Goal: Task Accomplishment & Management: Use online tool/utility

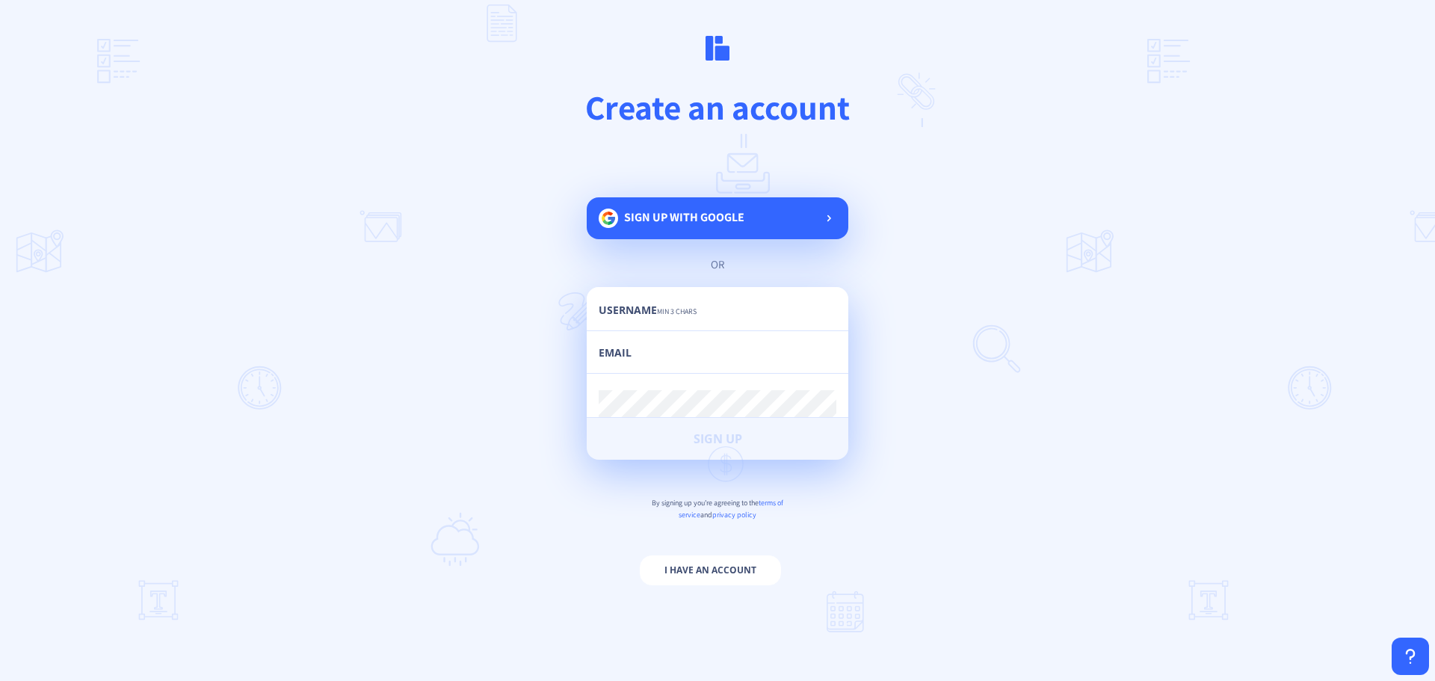
scroll to position [0, 848]
click at [695, 205] on div "Sign up with google" at bounding box center [718, 218] width 262 height 42
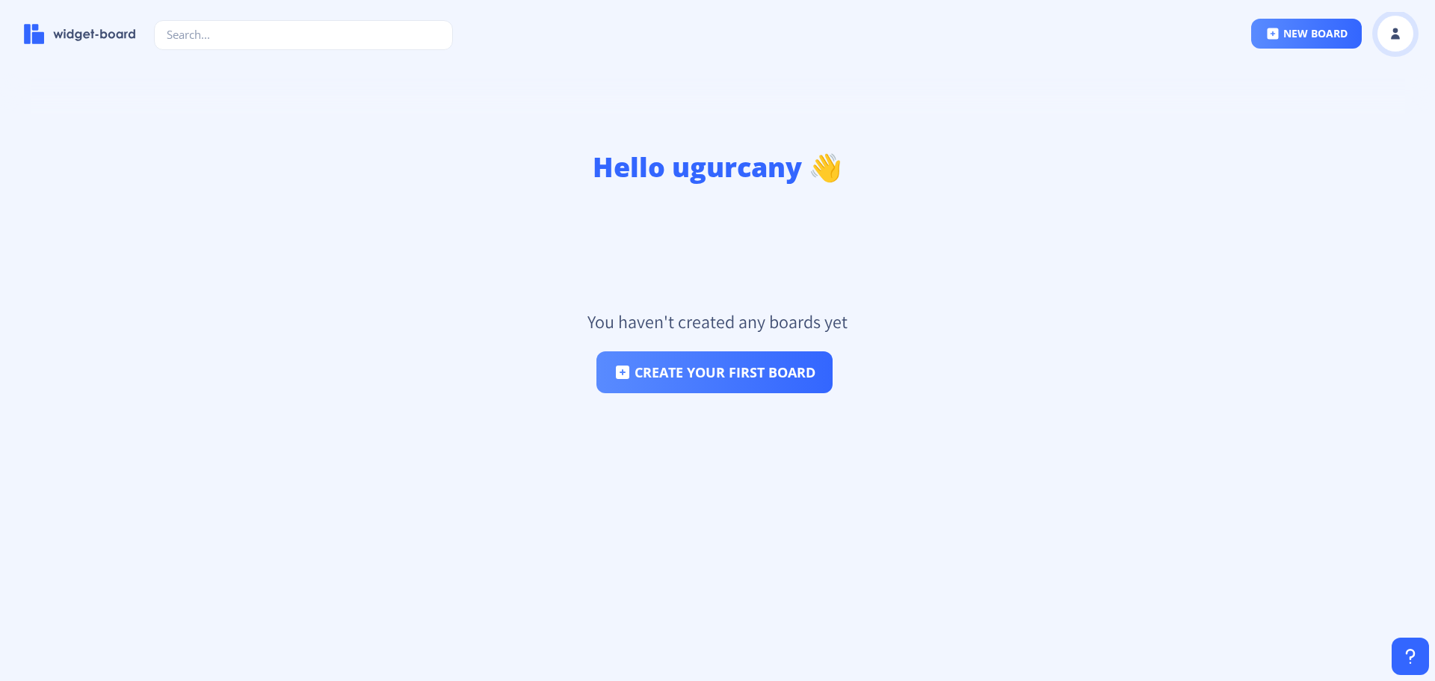
click at [1401, 29] on rect at bounding box center [1395, 33] width 15 height 15
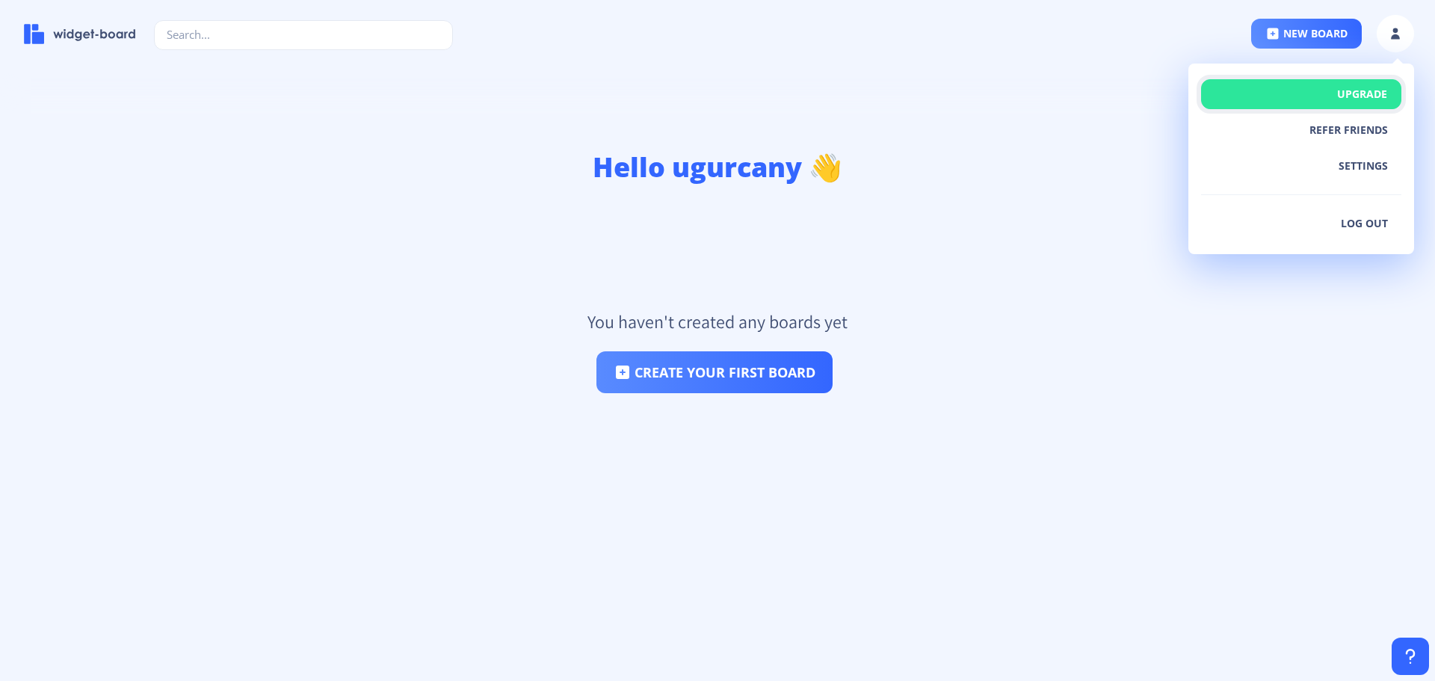
click at [1339, 98] on button "Upgrade" at bounding box center [1301, 94] width 200 height 30
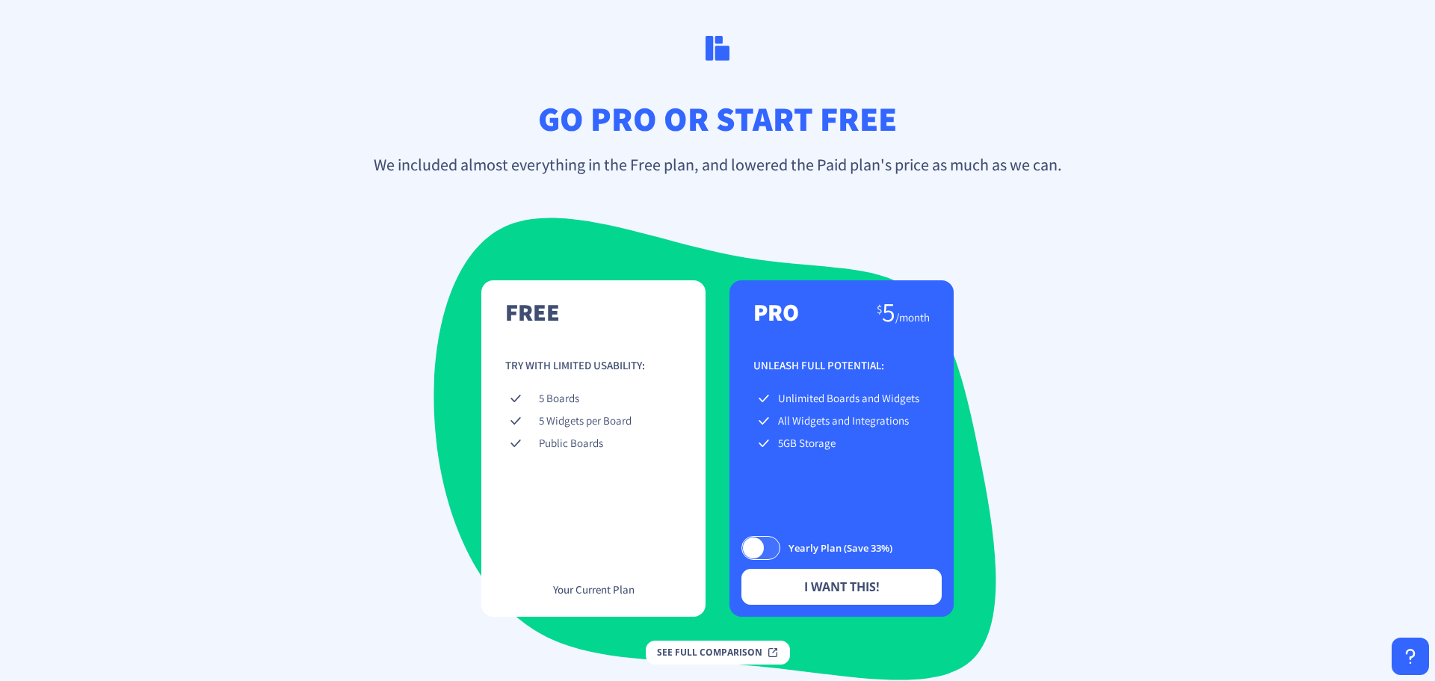
click at [1294, 519] on app-plans "free $ 0 / forever Try with limited usability: 5 Boards 5 Widgets per Board Pub…" at bounding box center [717, 466] width 1435 height 396
drag, startPoint x: 522, startPoint y: 192, endPoint x: 330, endPoint y: 182, distance: 192.3
click at [519, 192] on div "go pro or start free We included almost everything in the Free plan, and lowere…" at bounding box center [717, 340] width 1435 height 681
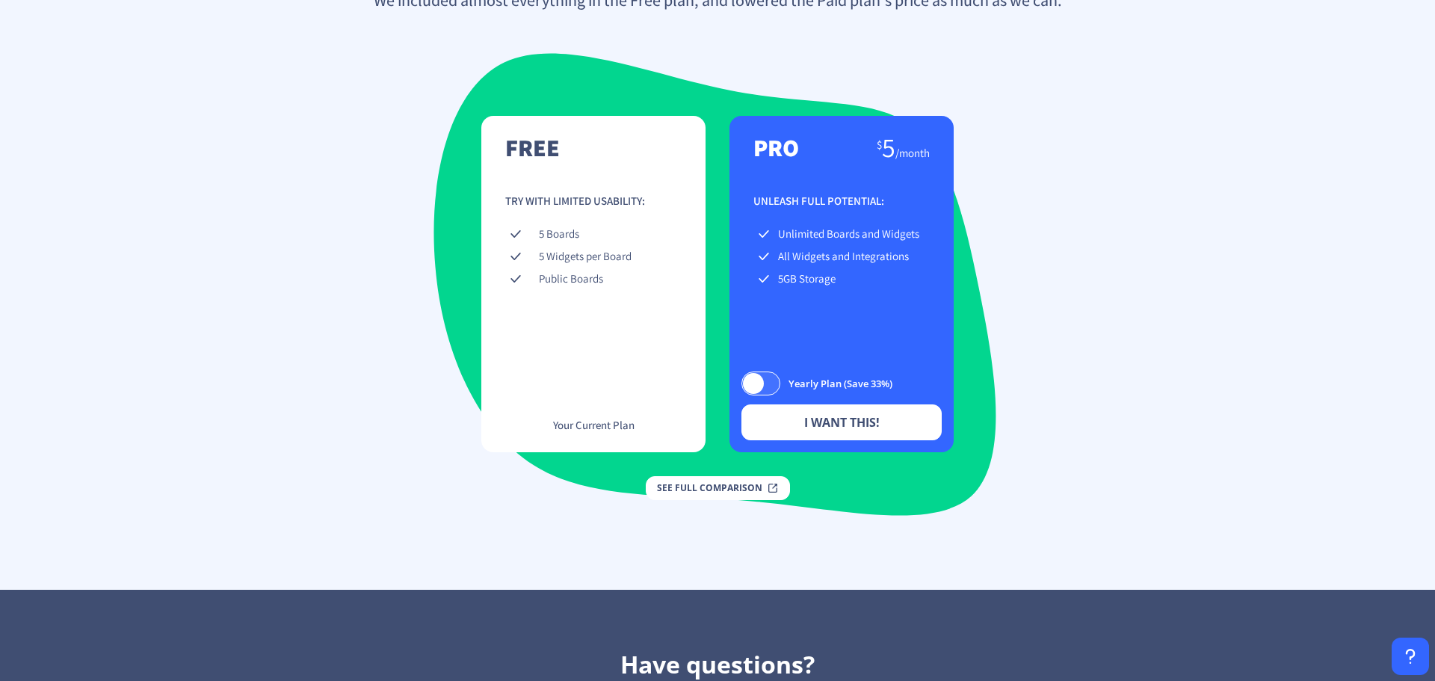
scroll to position [268, 0]
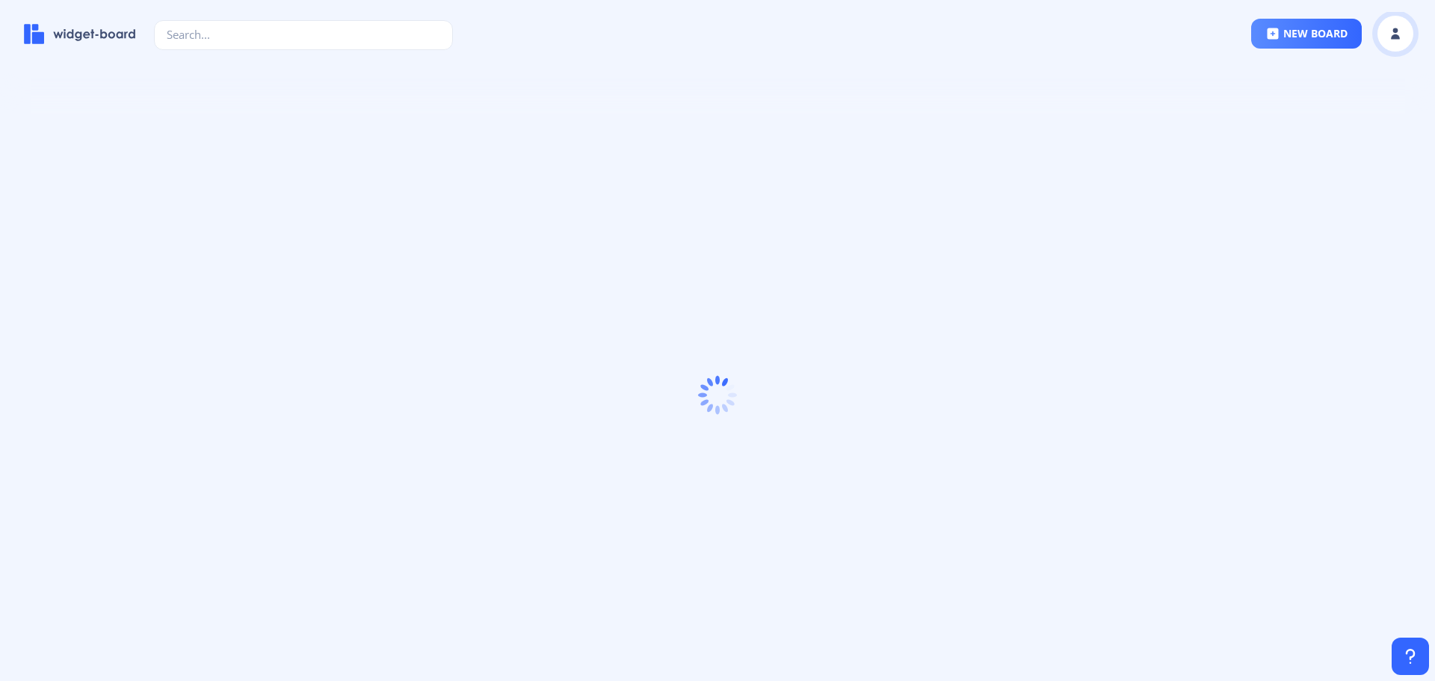
click at [1380, 33] on button at bounding box center [1395, 33] width 37 height 37
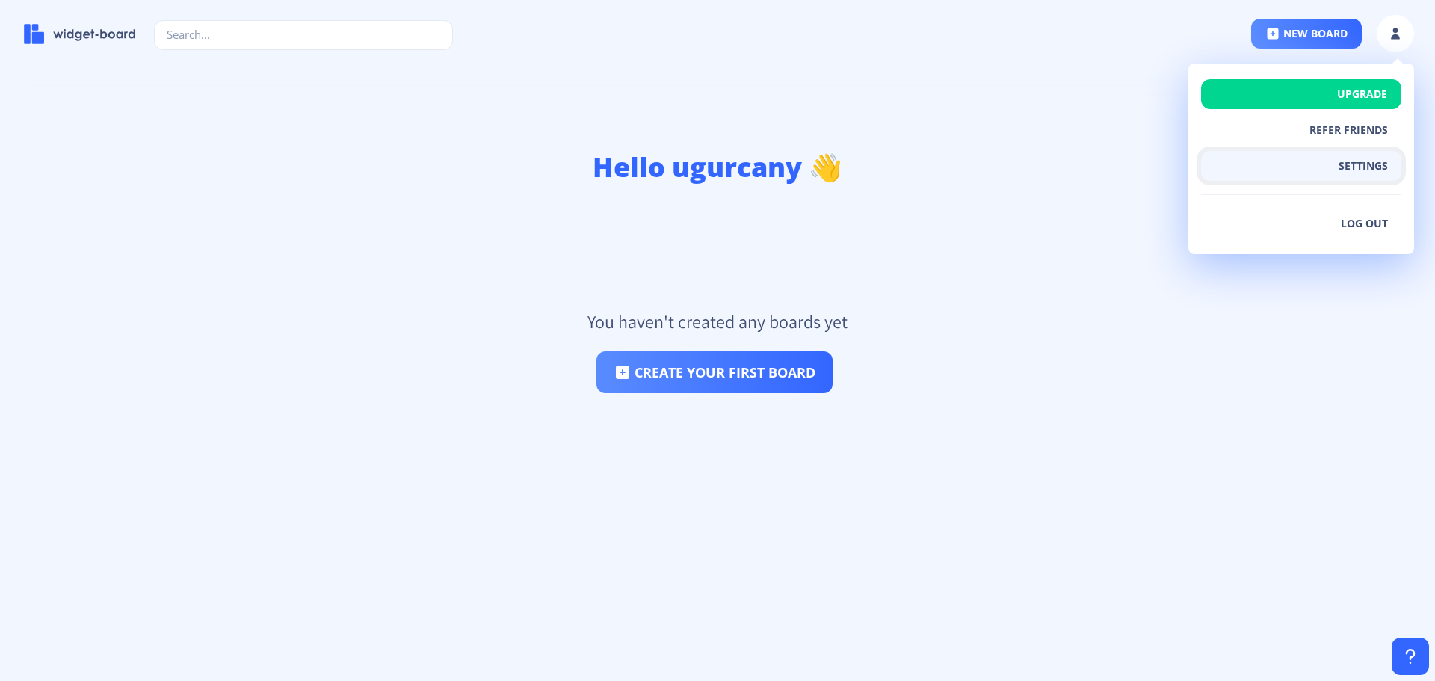
click at [1339, 164] on button "settings" at bounding box center [1301, 166] width 200 height 30
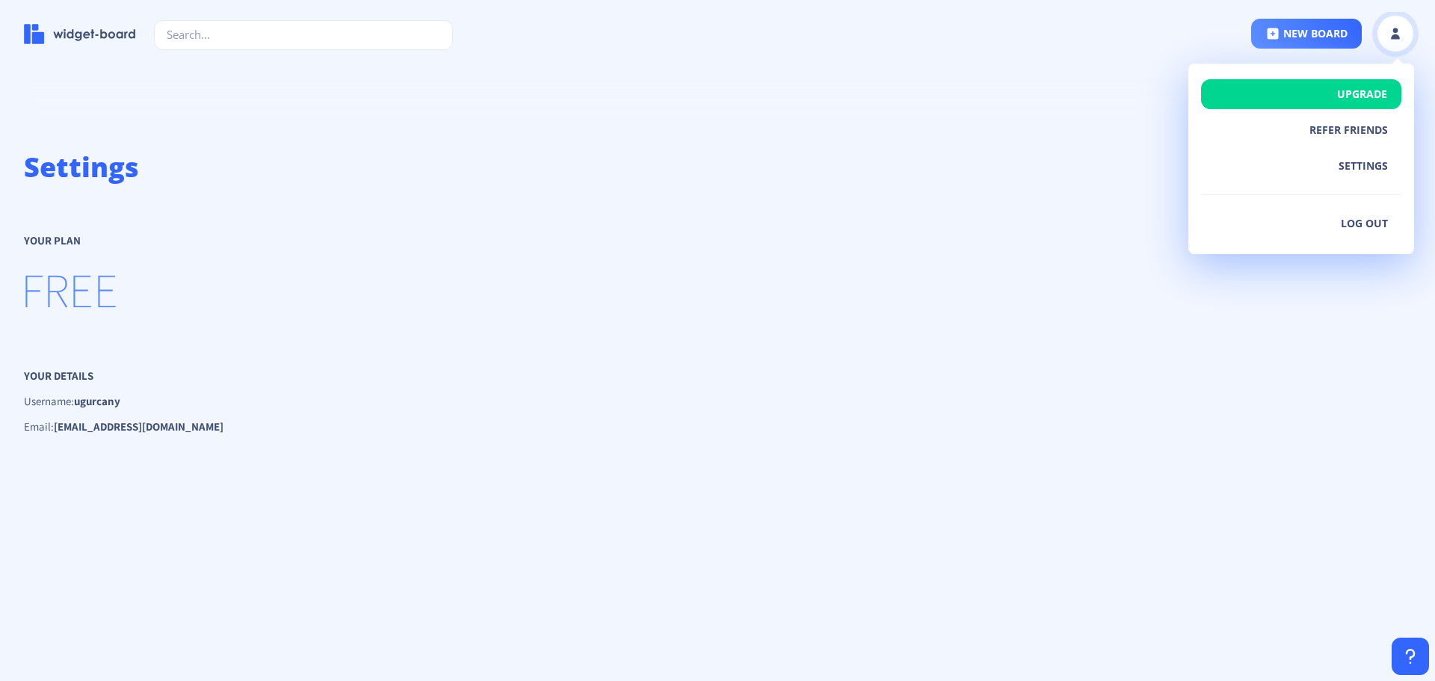
click at [1389, 43] on button at bounding box center [1395, 33] width 37 height 37
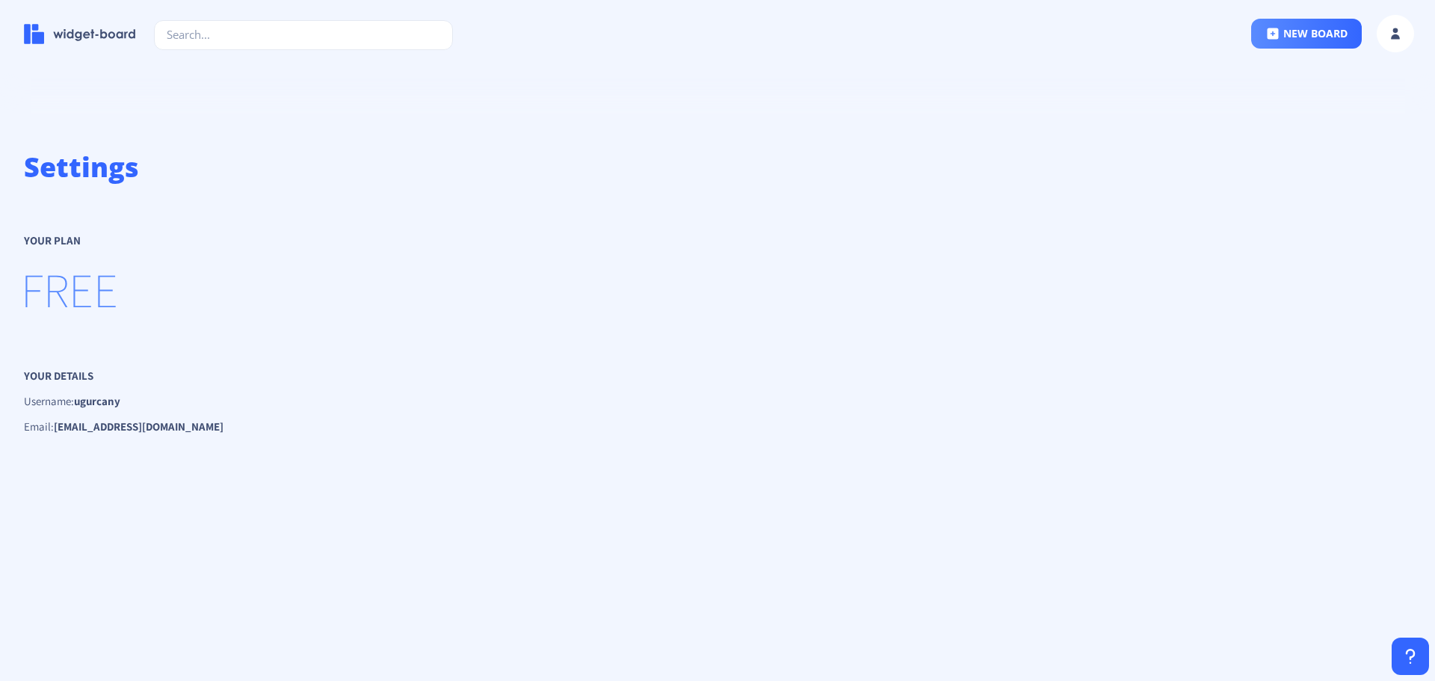
drag, startPoint x: 91, startPoint y: 404, endPoint x: 70, endPoint y: 403, distance: 21.7
click at [89, 404] on strong "ugurcany" at bounding box center [97, 401] width 46 height 14
click at [79, 28] on img at bounding box center [80, 34] width 112 height 20
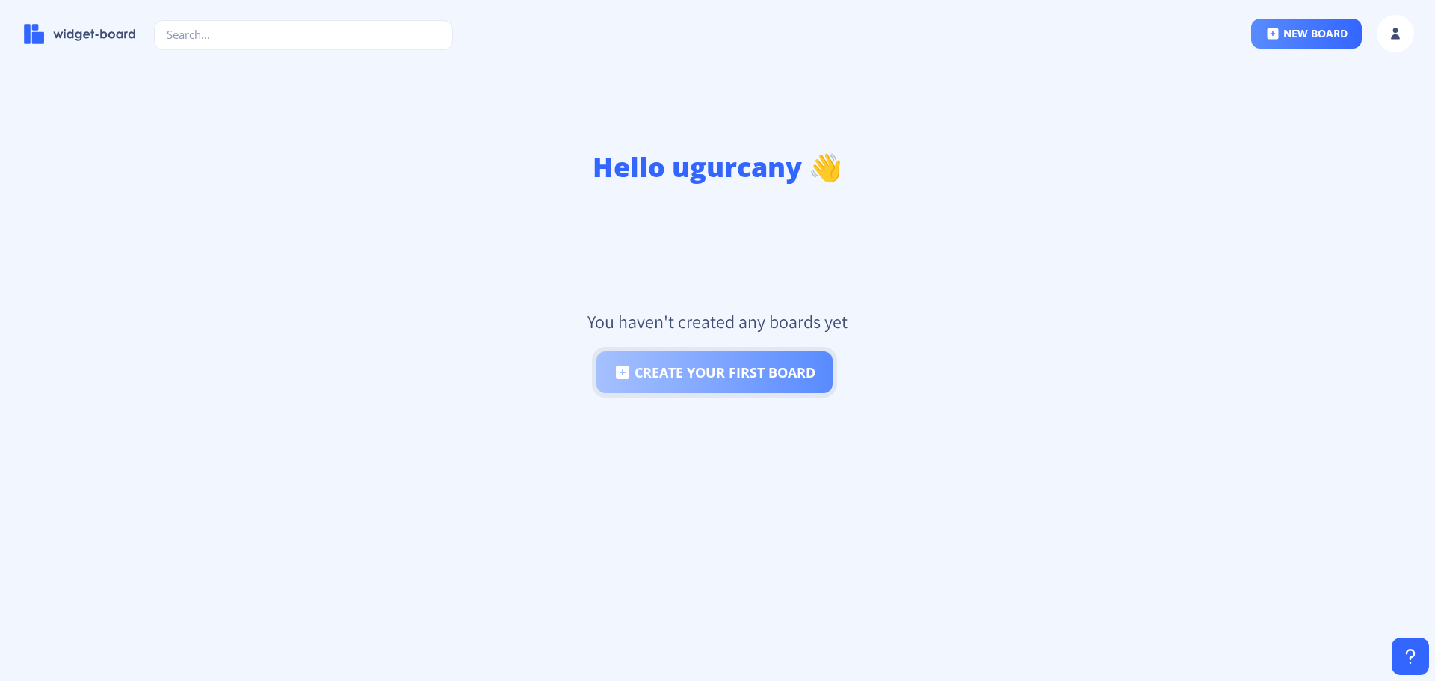
click at [744, 368] on button "create your first board" at bounding box center [714, 372] width 236 height 42
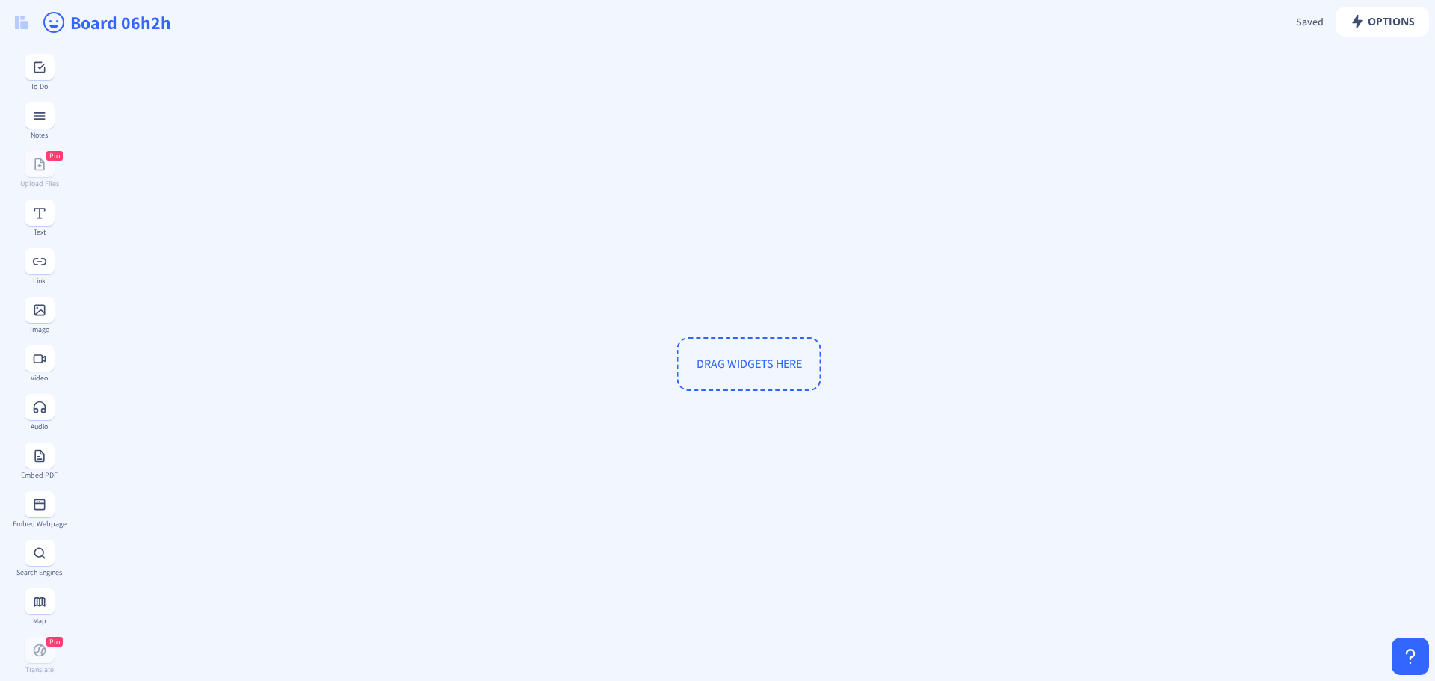
click at [762, 362] on span "DRAG WIDGETS HERE" at bounding box center [749, 364] width 105 height 16
click at [43, 501] on div "Current Time & Date (Worldwide)" at bounding box center [39, 502] width 55 height 25
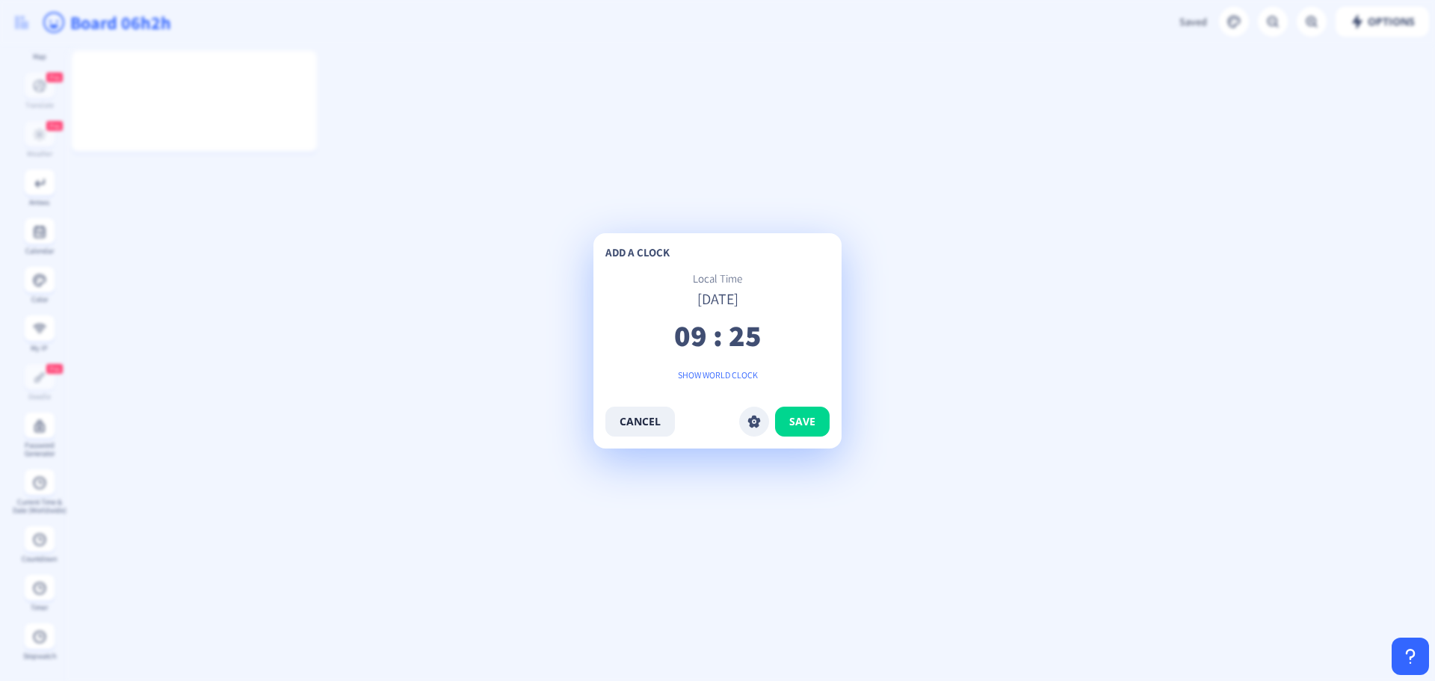
drag, startPoint x: 741, startPoint y: 247, endPoint x: 625, endPoint y: 223, distance: 119.2
click at [617, 219] on app-new "Options Saved Saving... Board 06h2h To-Do Notes Pro Upload Files Text Link Imag…" at bounding box center [717, 340] width 1435 height 681
click at [793, 416] on span "save" at bounding box center [802, 422] width 26 height 12
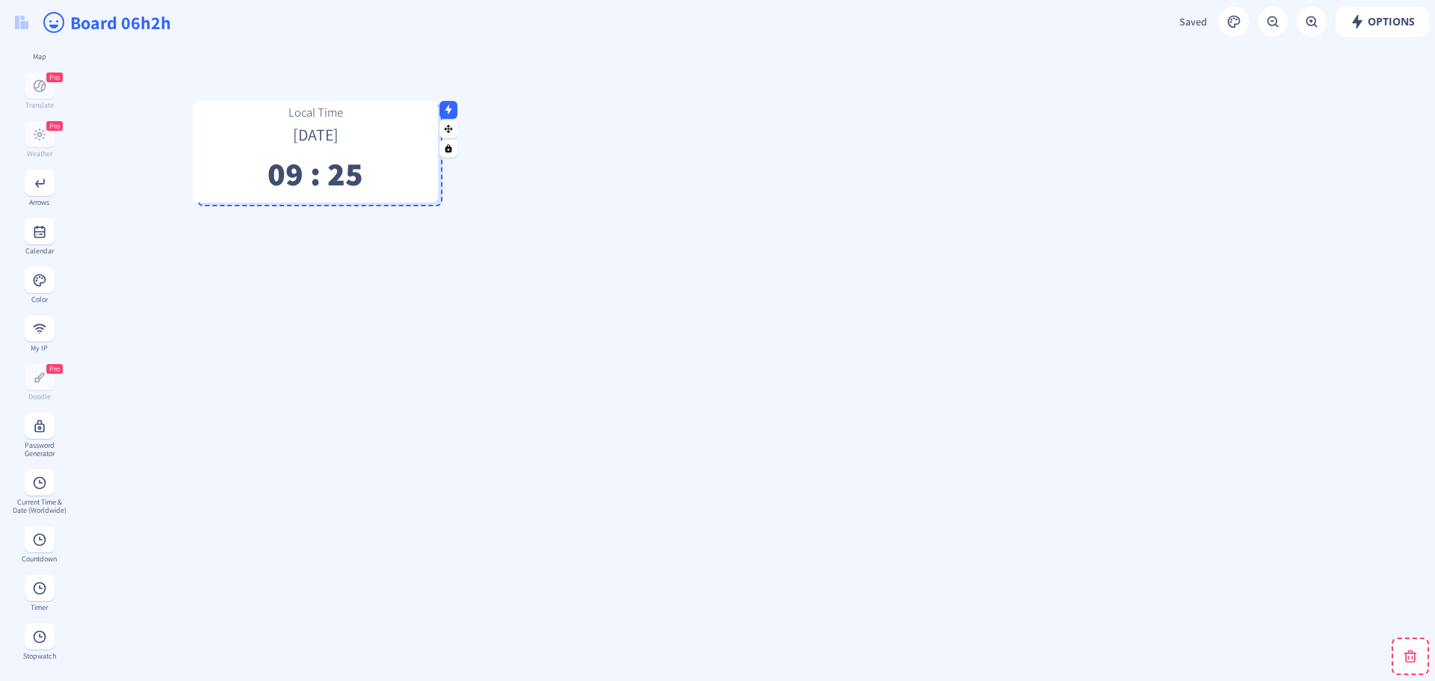
drag, startPoint x: 260, startPoint y: 91, endPoint x: 395, endPoint y: 138, distance: 143.0
click at [395, 138] on div "Local Time [DATE] 09 : 25" at bounding box center [315, 148] width 245 height 86
drag, startPoint x: 386, startPoint y: 135, endPoint x: 363, endPoint y: 105, distance: 37.8
click at [363, 116] on p "[DATE]" at bounding box center [328, 120] width 245 height 8
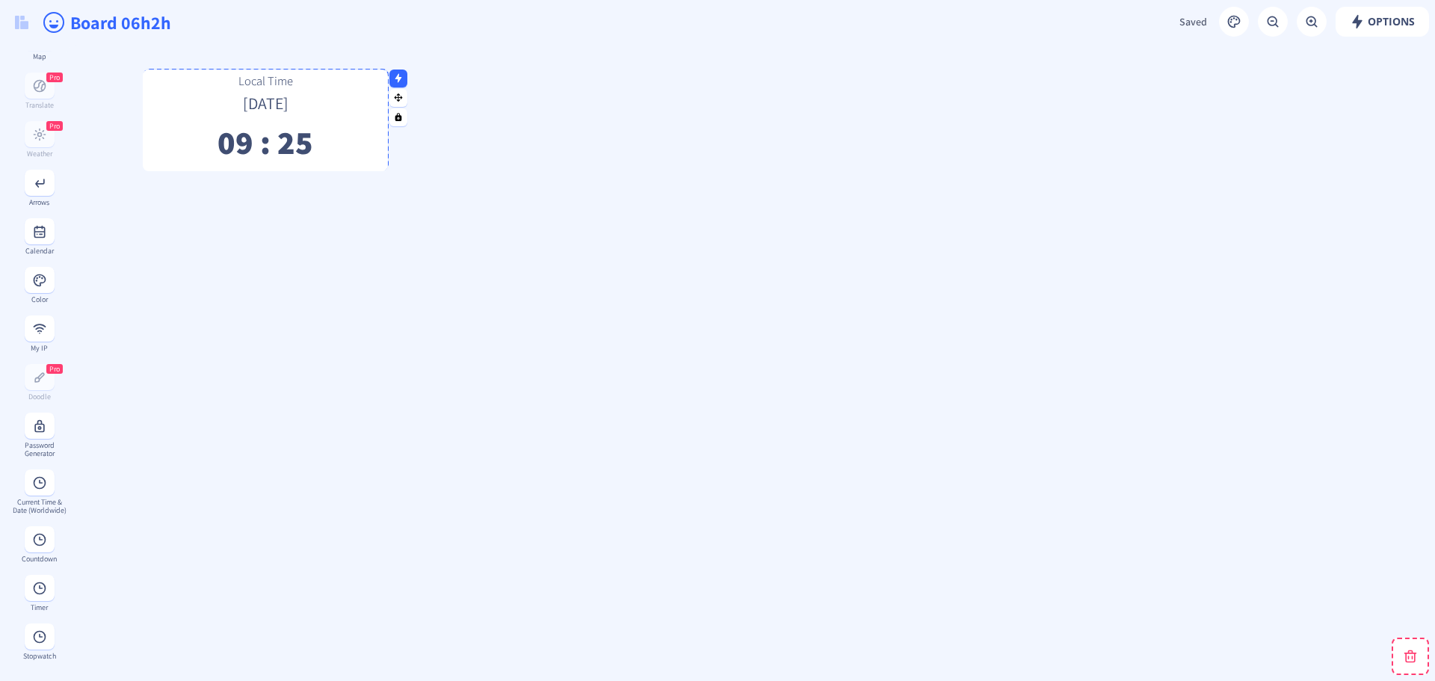
drag, startPoint x: 385, startPoint y: 100, endPoint x: 347, endPoint y: 101, distance: 38.1
click at [347, 101] on p "[DATE]" at bounding box center [265, 100] width 245 height 8
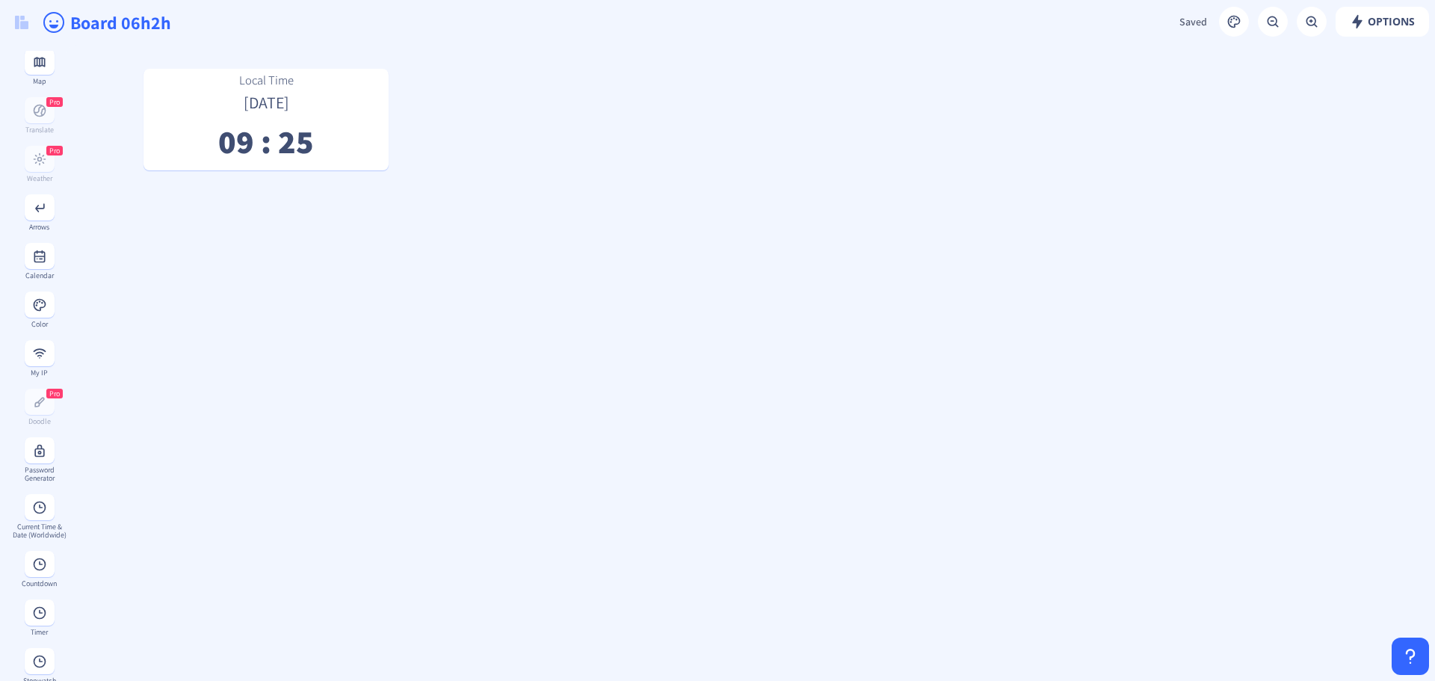
scroll to position [514, 0]
click at [42, 392] on button at bounding box center [40, 378] width 30 height 26
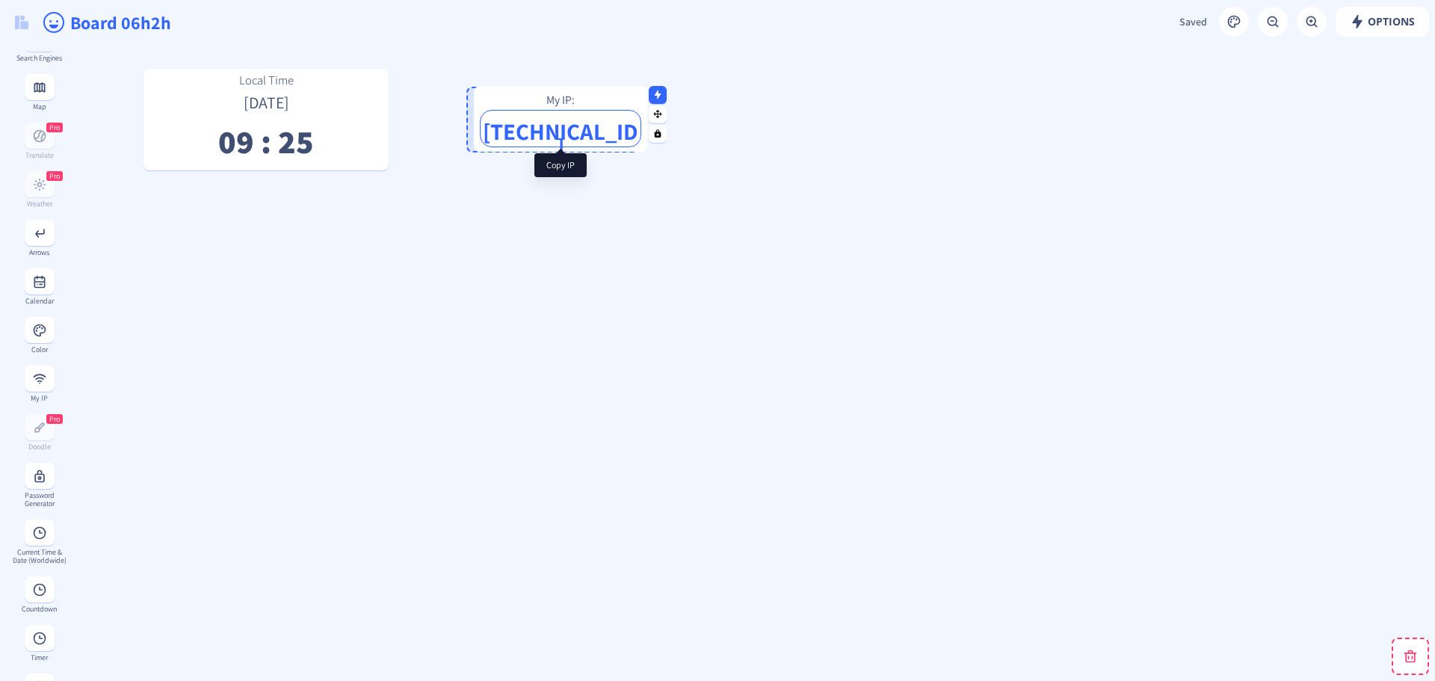
drag, startPoint x: 486, startPoint y: 93, endPoint x: 565, endPoint y: 128, distance: 86.7
click at [565, 128] on p "[TECHNICAL_ID]" at bounding box center [561, 128] width 160 height 13
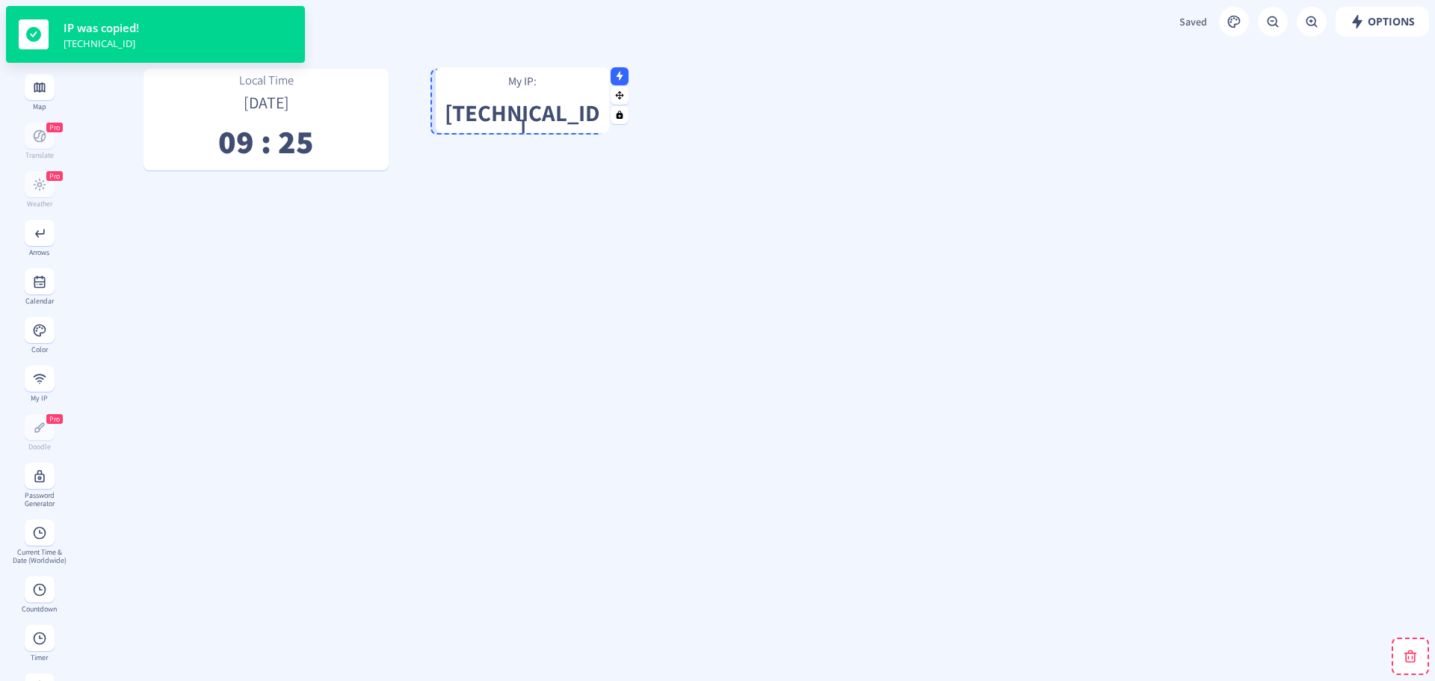
drag, startPoint x: 567, startPoint y: 103, endPoint x: 536, endPoint y: 84, distance: 36.3
click at [536, 84] on p "My IP:" at bounding box center [522, 80] width 173 height 15
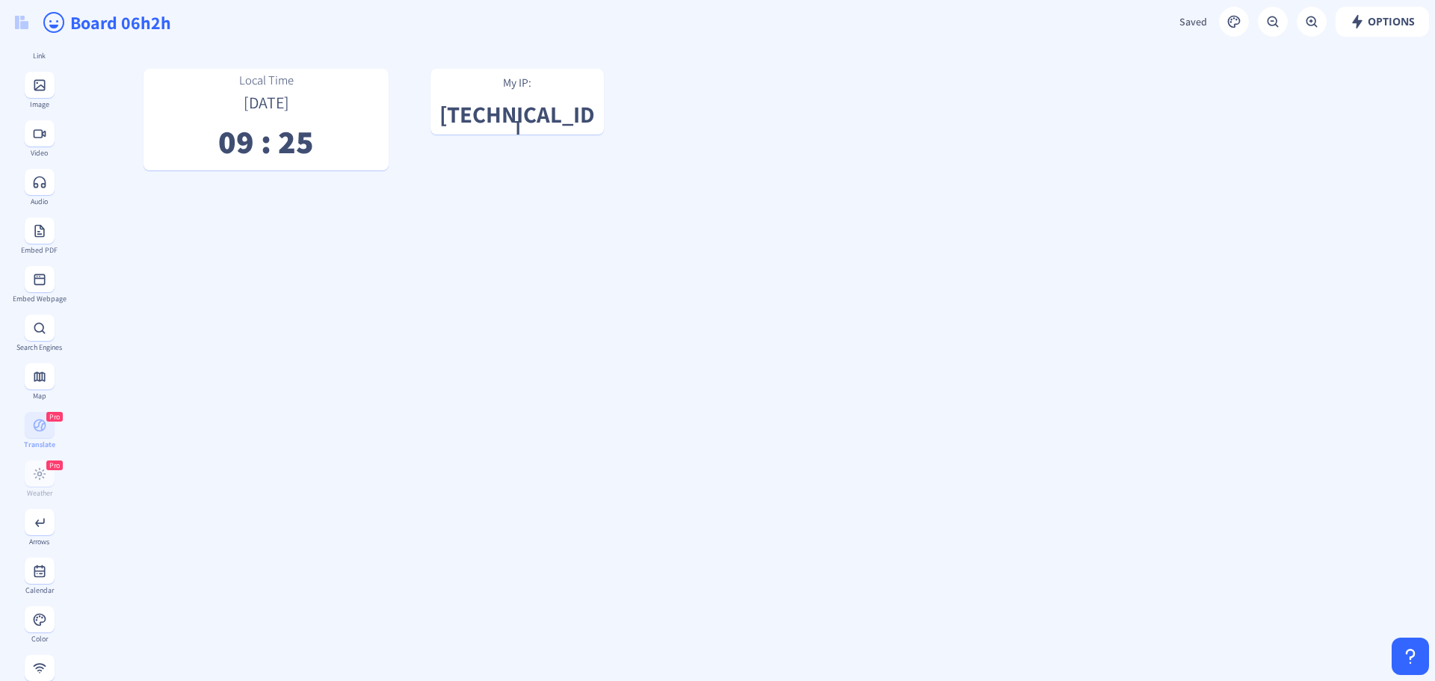
scroll to position [141, 0]
click at [40, 530] on div "Pro Translate" at bounding box center [39, 514] width 55 height 37
click at [43, 441] on div "Password Generator" at bounding box center [39, 449] width 55 height 16
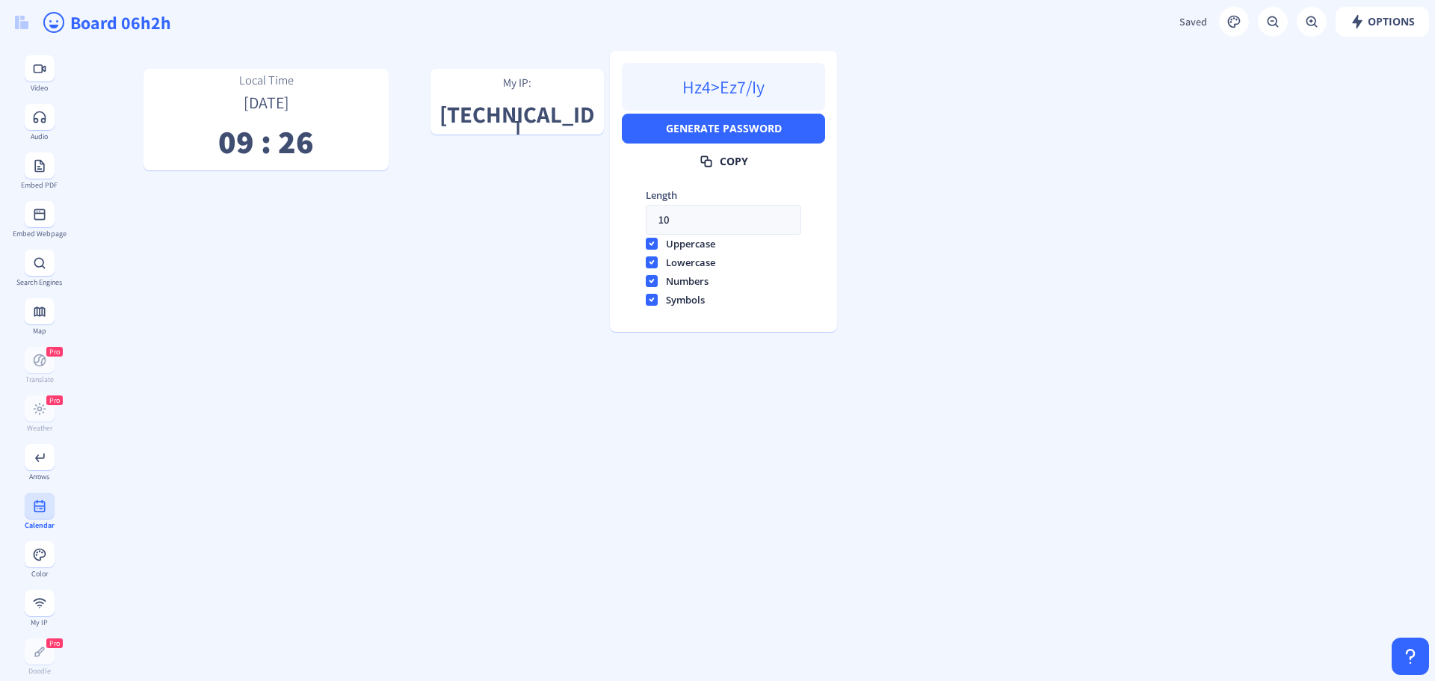
scroll to position [365, 0]
drag, startPoint x: 42, startPoint y: 504, endPoint x: 53, endPoint y: 501, distance: 11.6
click at [42, 493] on button at bounding box center [40, 479] width 30 height 26
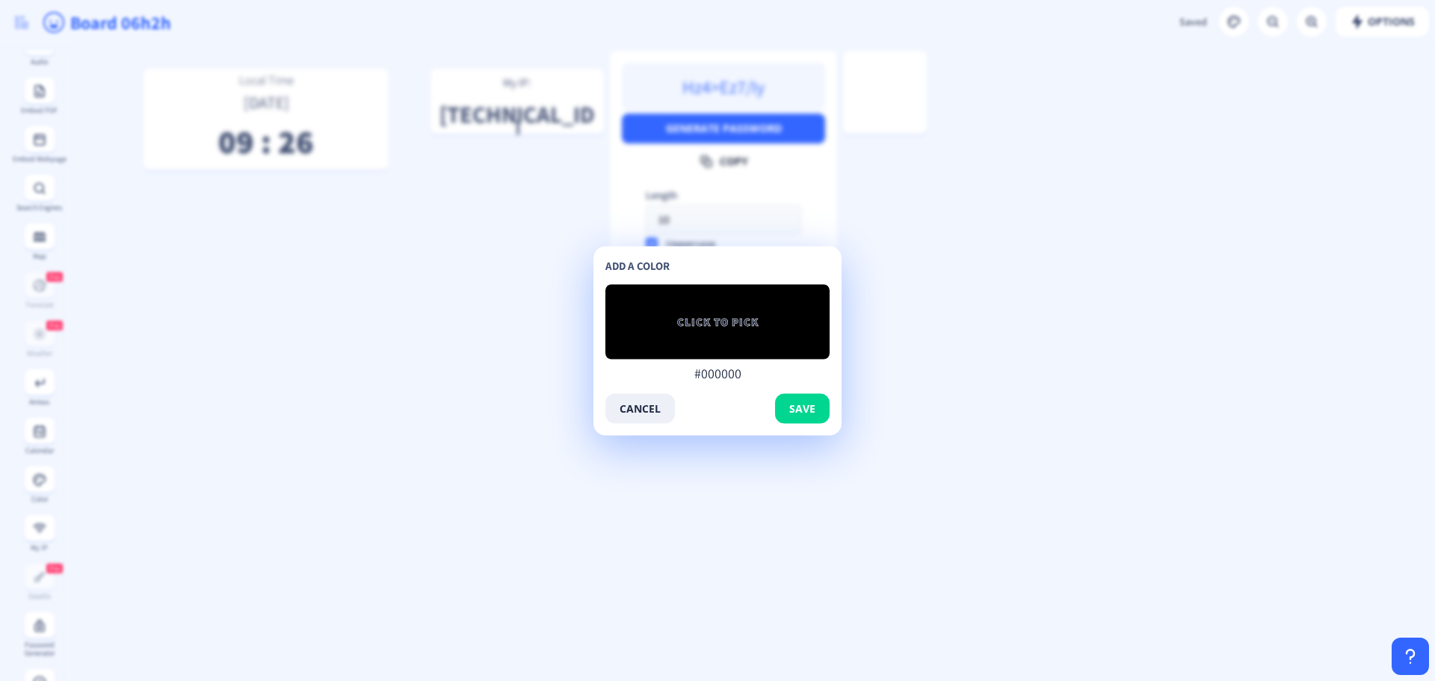
drag, startPoint x: 701, startPoint y: 395, endPoint x: 733, endPoint y: 312, distance: 88.3
click at [799, 380] on div "add a color CLICK TO PICK #000000 #000000 cancel save" at bounding box center [717, 340] width 224 height 165
drag, startPoint x: 695, startPoint y: 256, endPoint x: 801, endPoint y: 262, distance: 106.3
click at [805, 256] on div "add a color CLICK TO PICK #000000 #000000 cancel save" at bounding box center [717, 340] width 248 height 189
click at [730, 327] on span "CLICK TO PICK" at bounding box center [717, 321] width 81 height 15
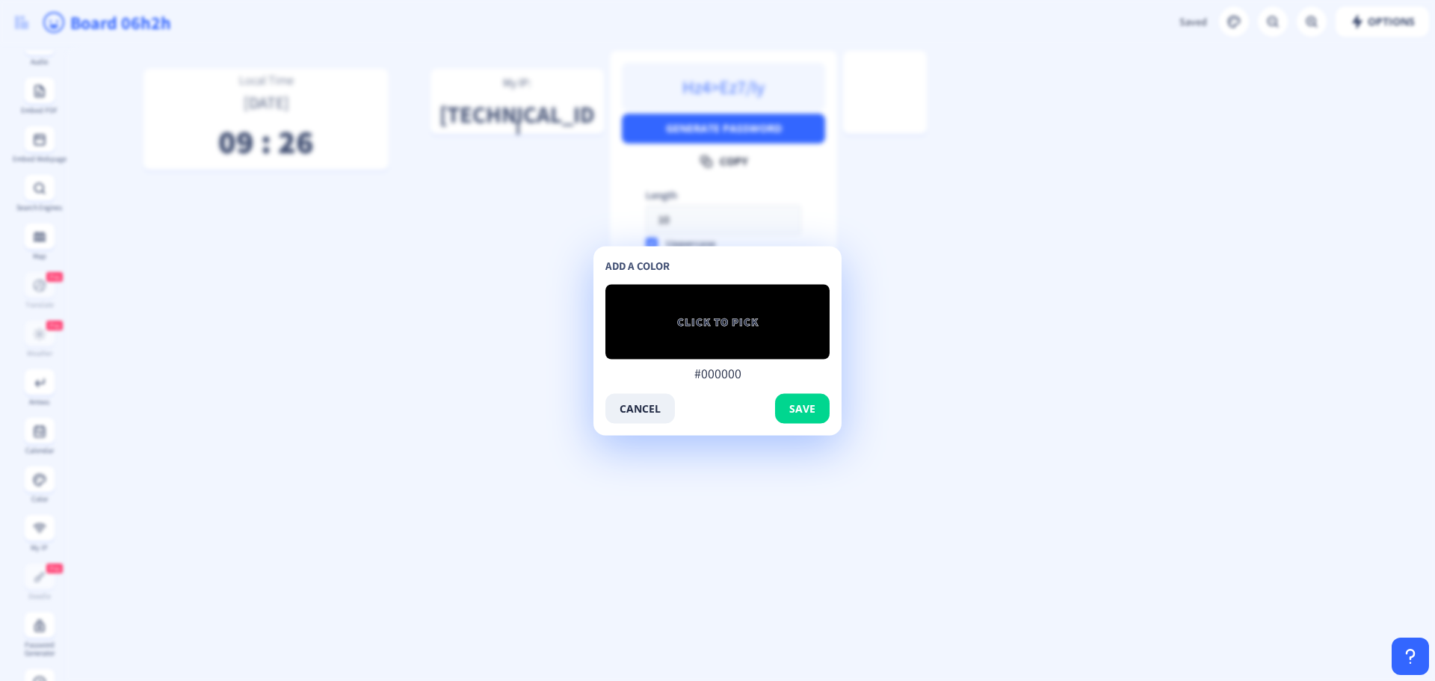
type input "#541717"
type input "#581818"
type input "#581919"
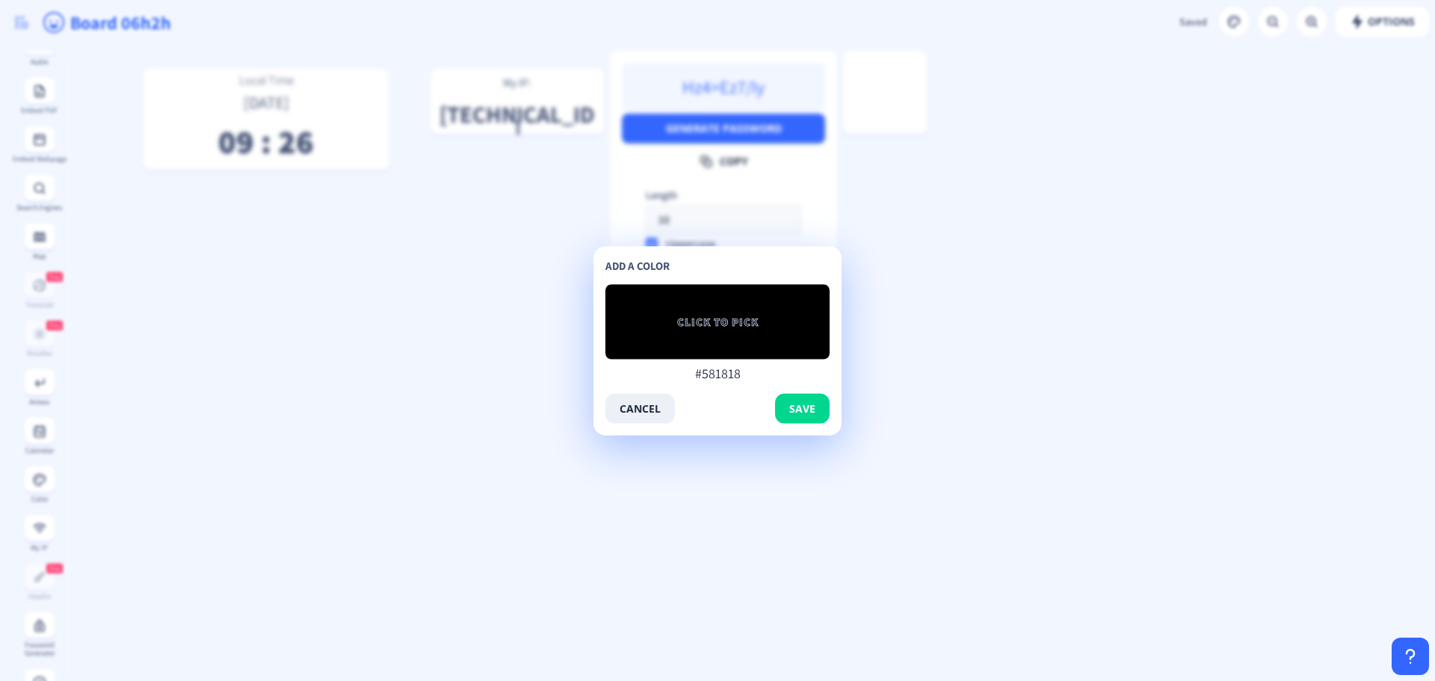
type input "#581919"
type input "#5b1a1a"
type input "#5f1c1c"
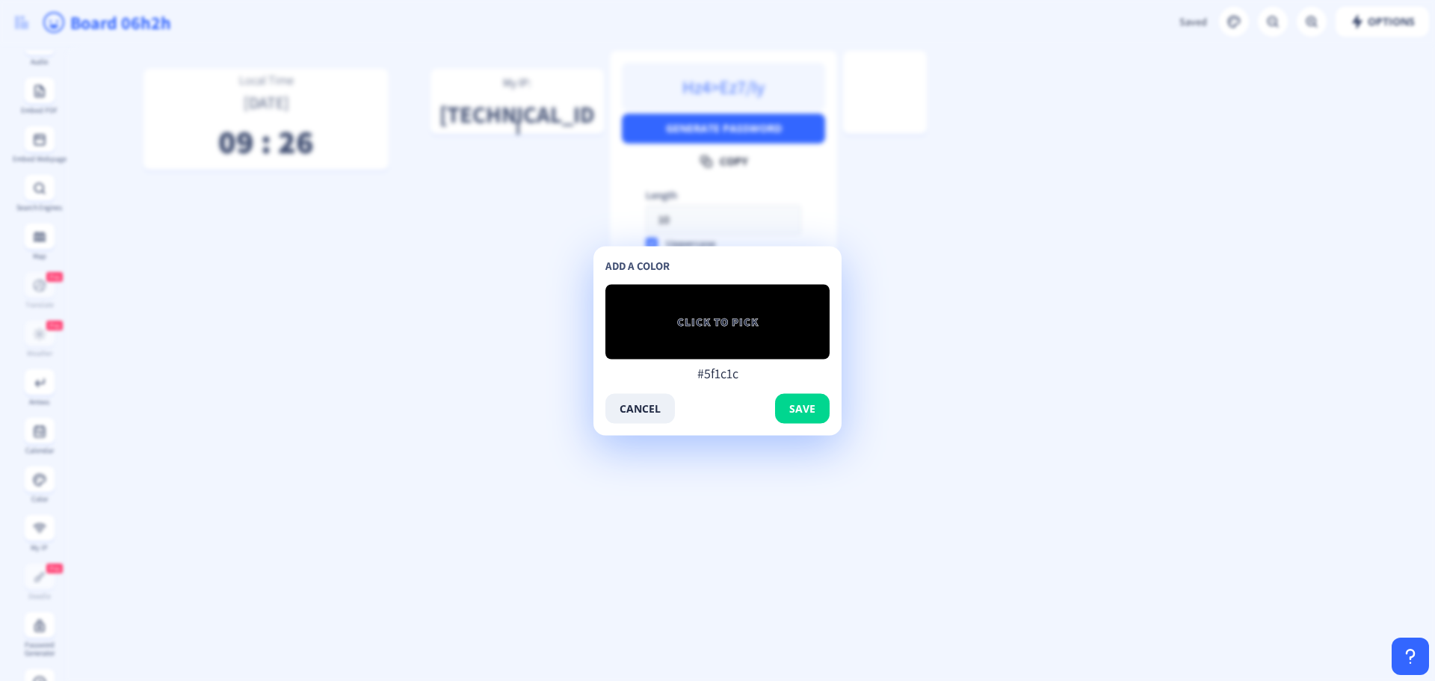
type input "#5e1c1c"
type input "#621d1d"
type input "#651f1f"
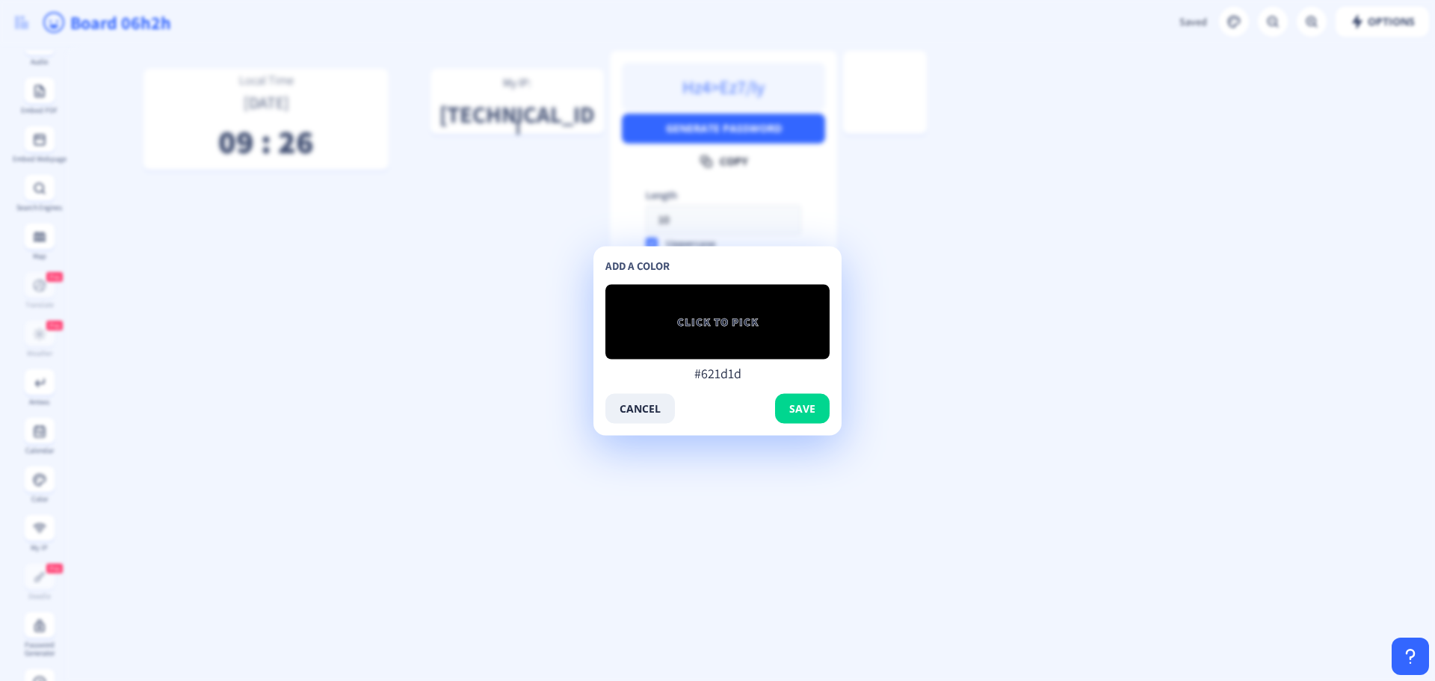
type input "#651f1f"
type input "#692020"
type input "#6d2222"
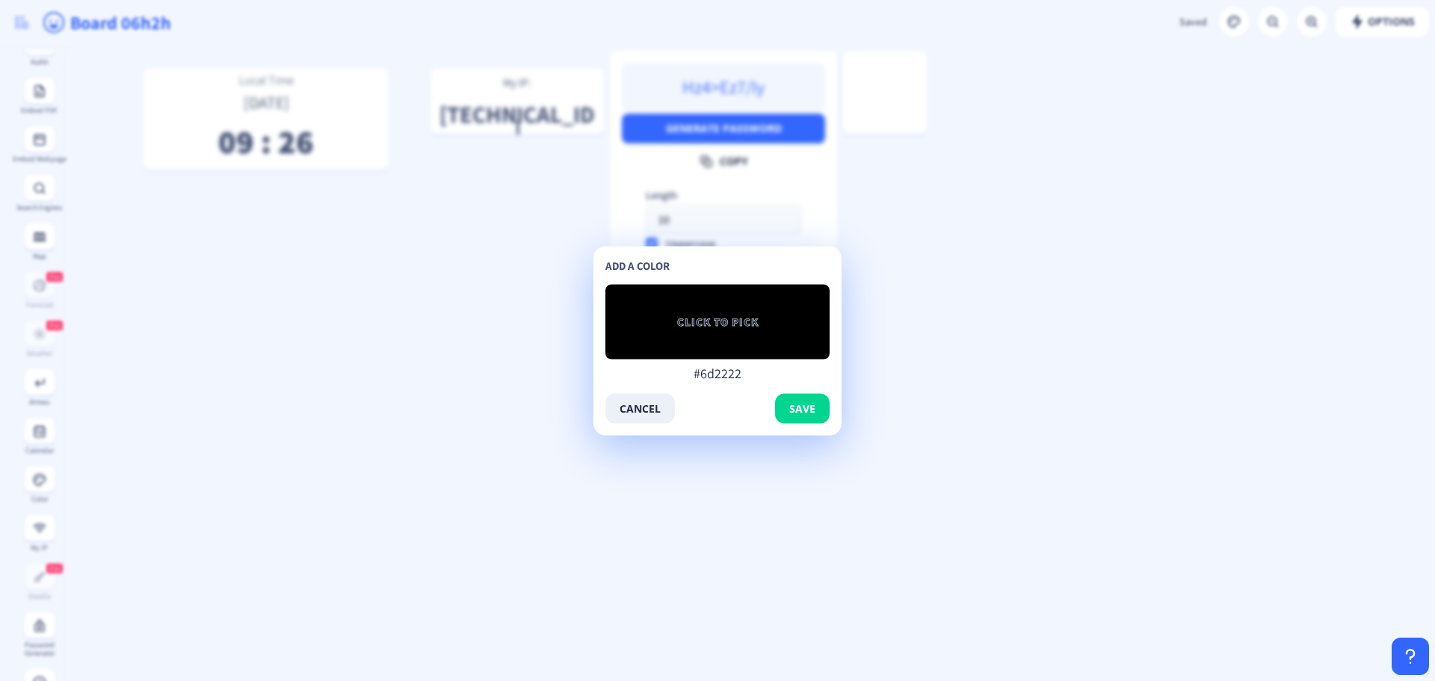
type input "#712323"
type input "#792525"
type input "#7c2727"
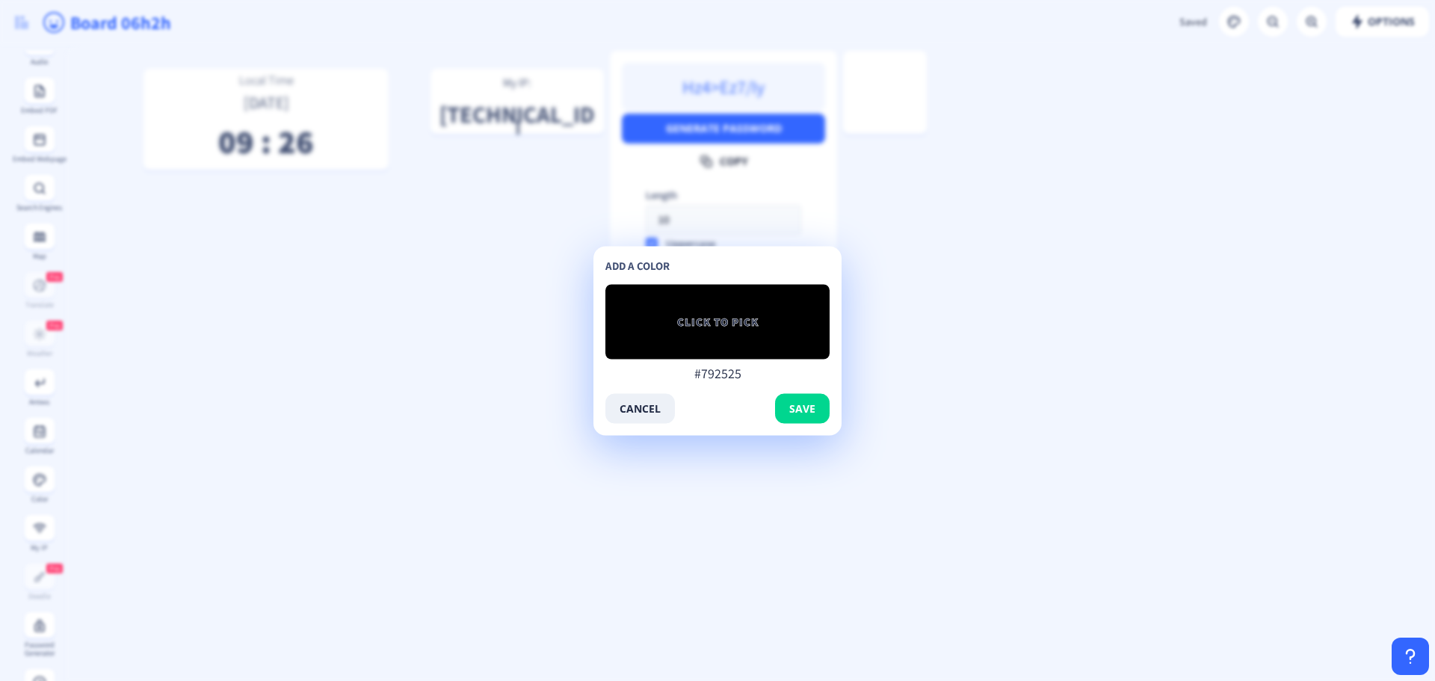
type input "#7c2727"
type input "#842a2a"
type input "#882b2b"
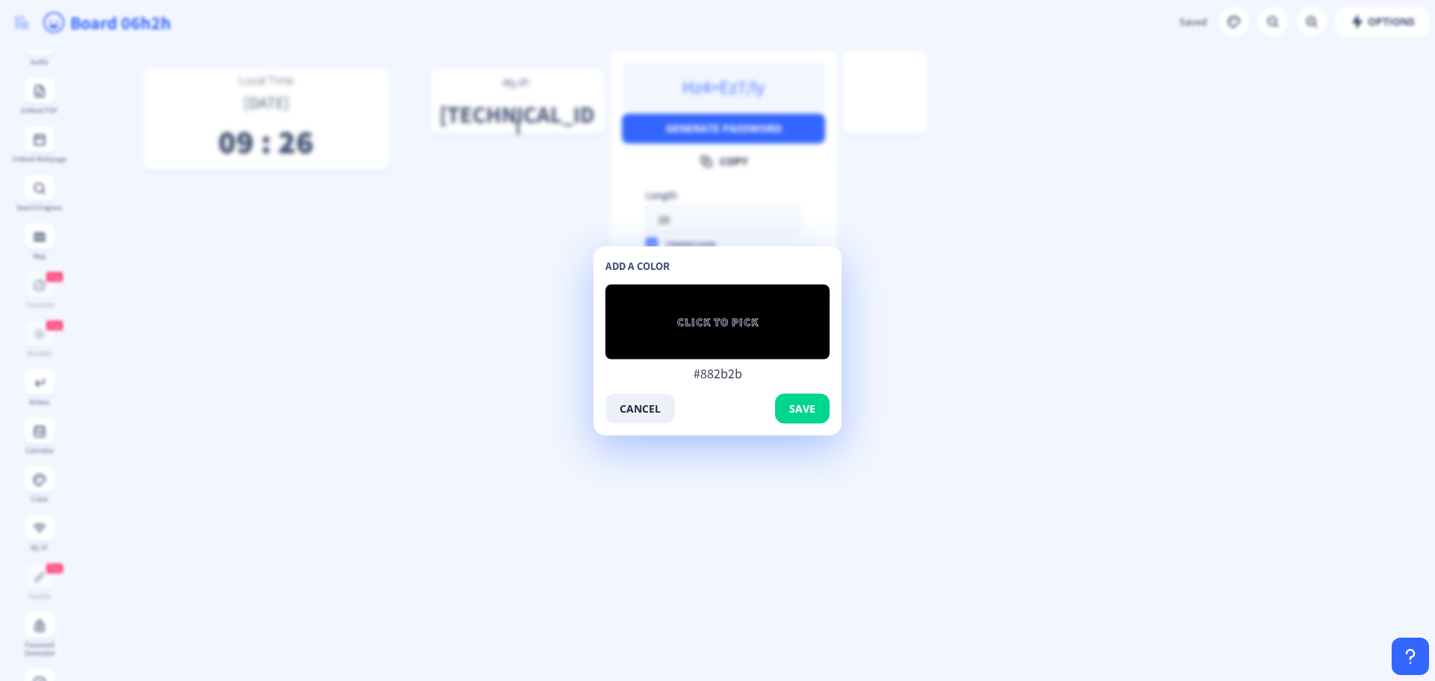
type input "#912b2b"
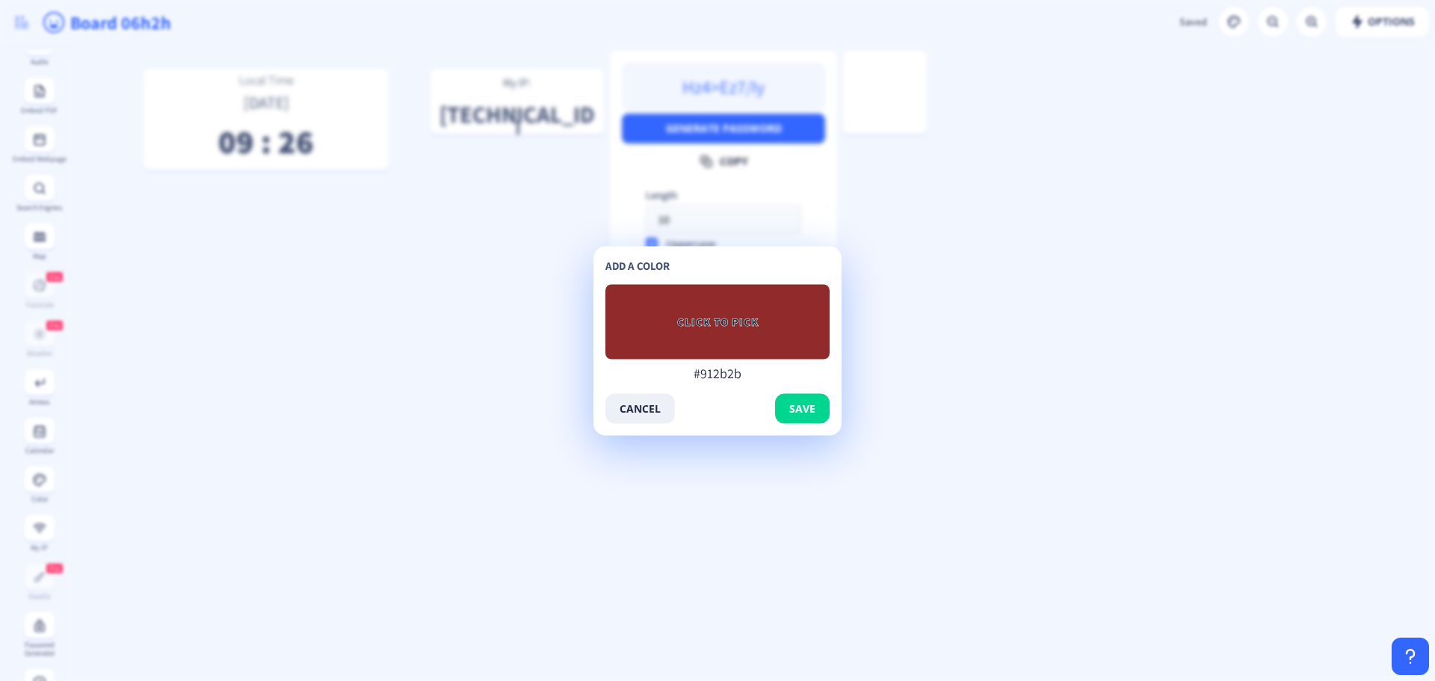
type input "#992e2e"
type input "#9f2d2d"
type input "#a82e2e"
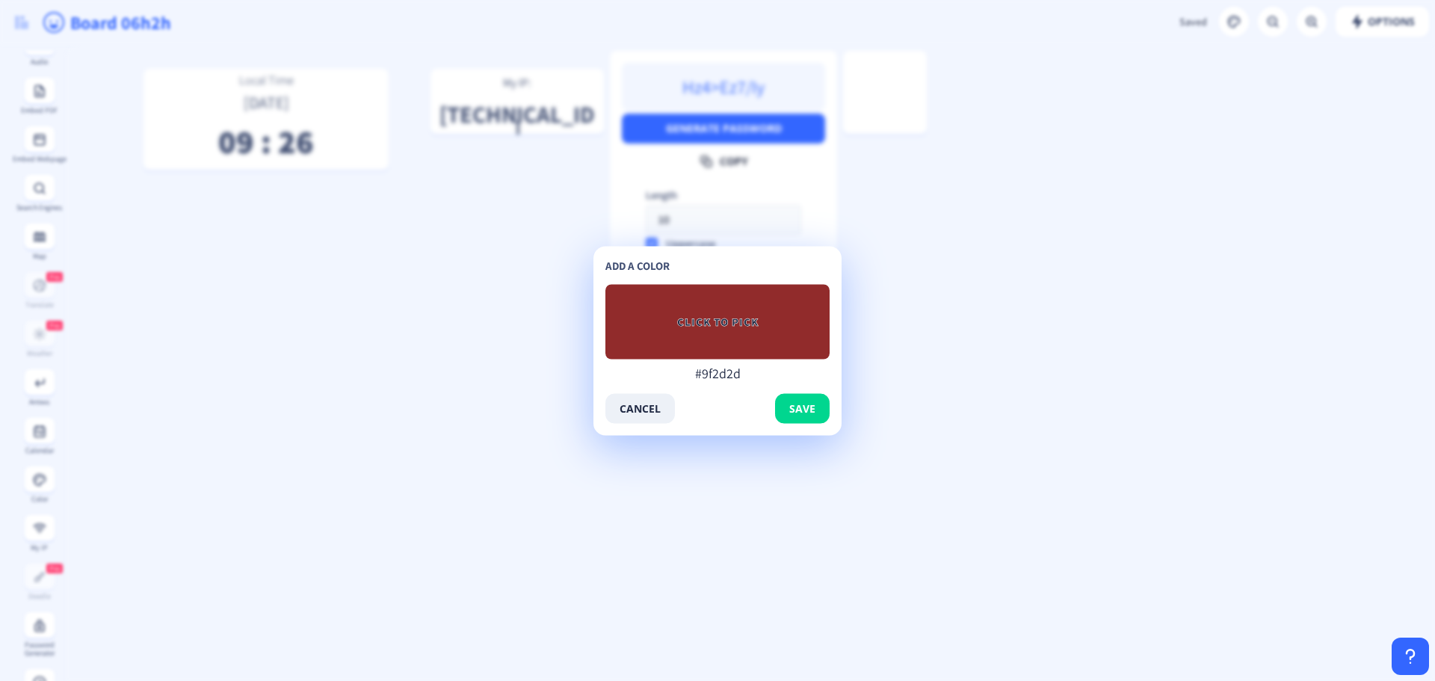
type input "#a82e2e"
type input "#a92d2d"
type input "#af2c2c"
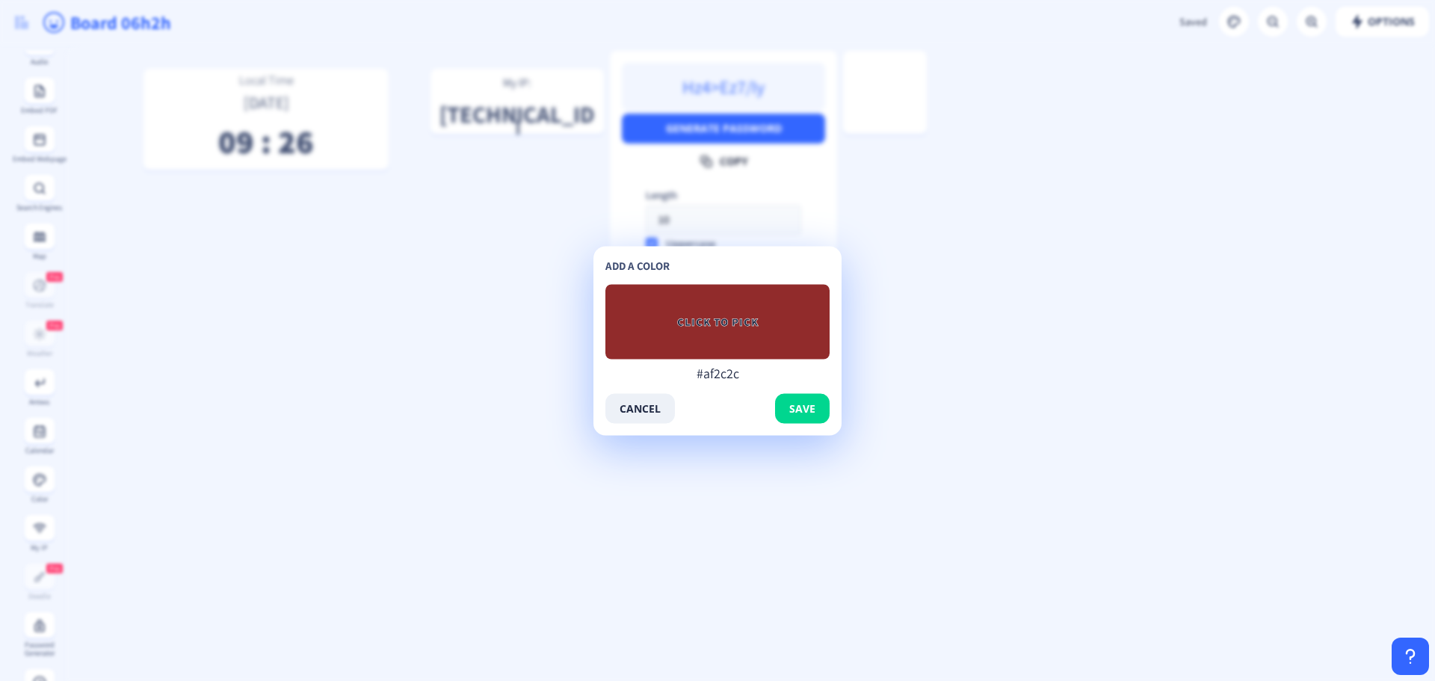
type input "#b62b2b"
type input "#b82828"
type input "#bd2828"
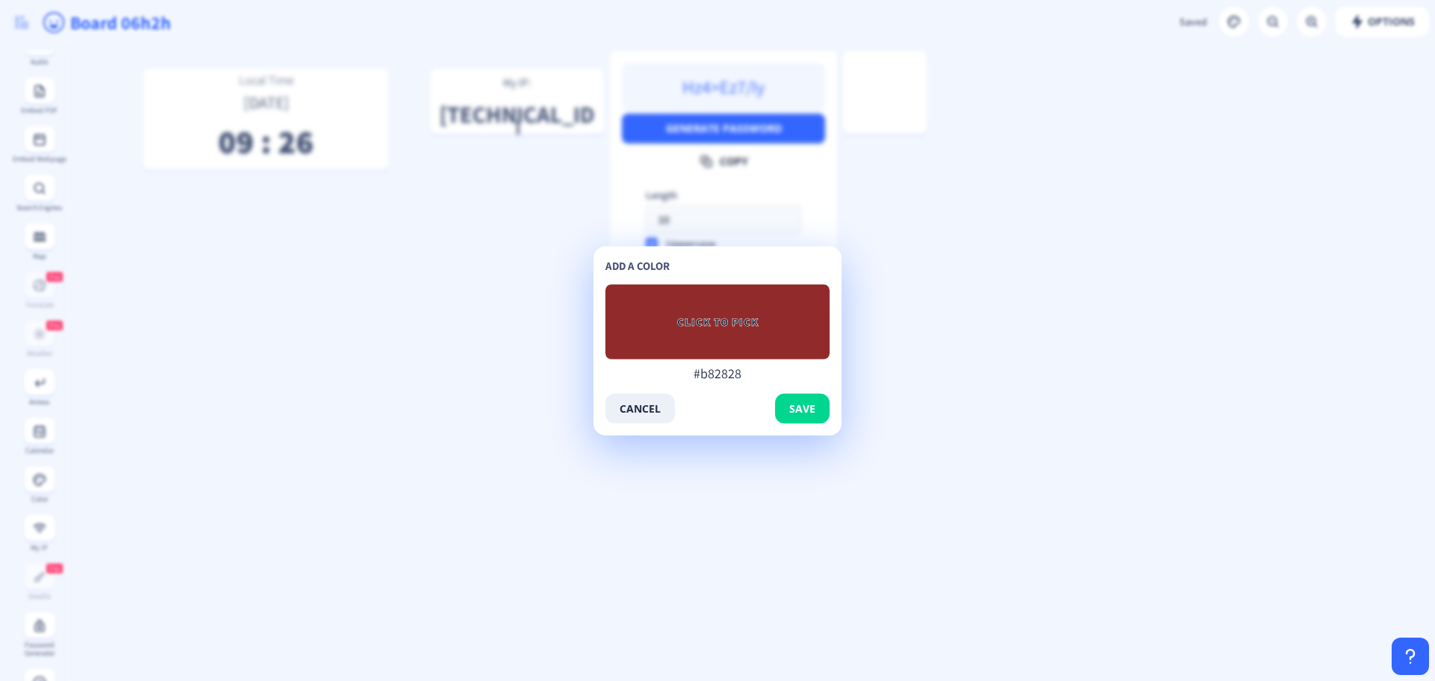
type input "#bd2828"
type input "#be2727"
type input "#c02626"
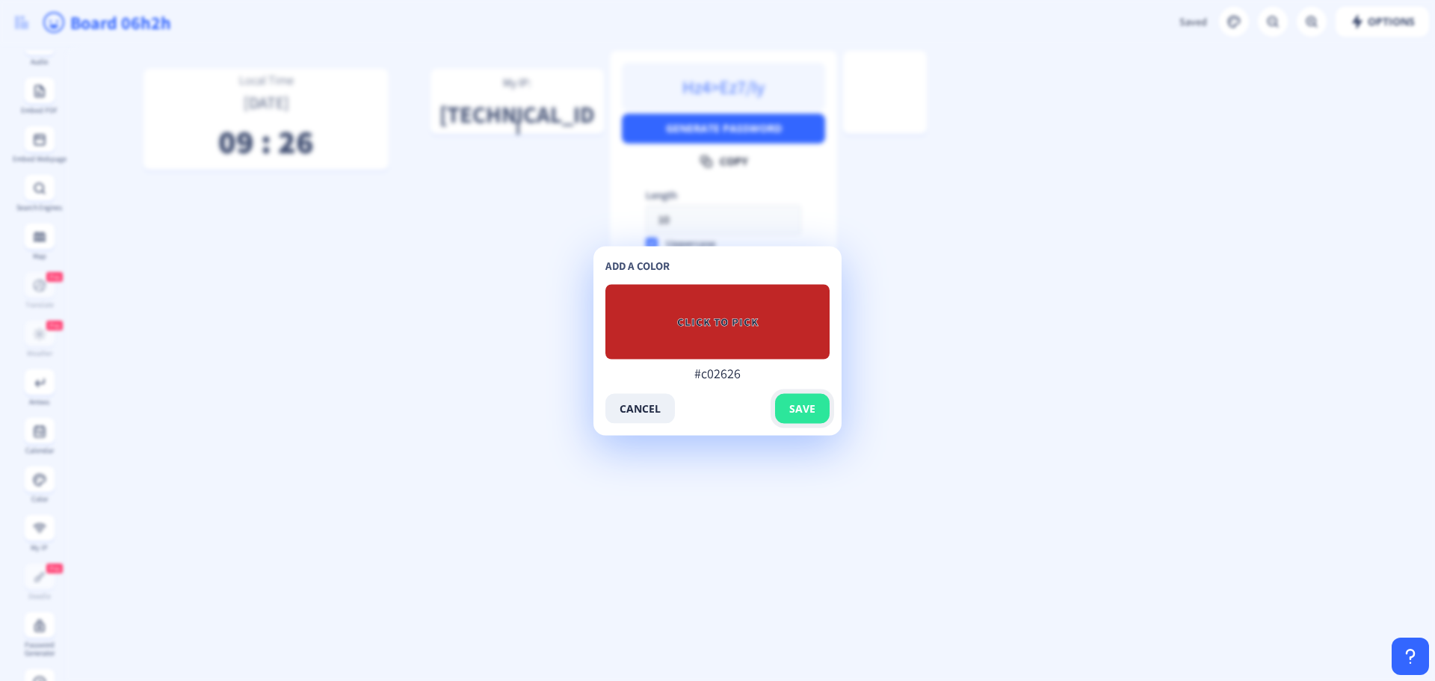
type input "#c02626"
click at [797, 404] on span "save" at bounding box center [802, 408] width 26 height 12
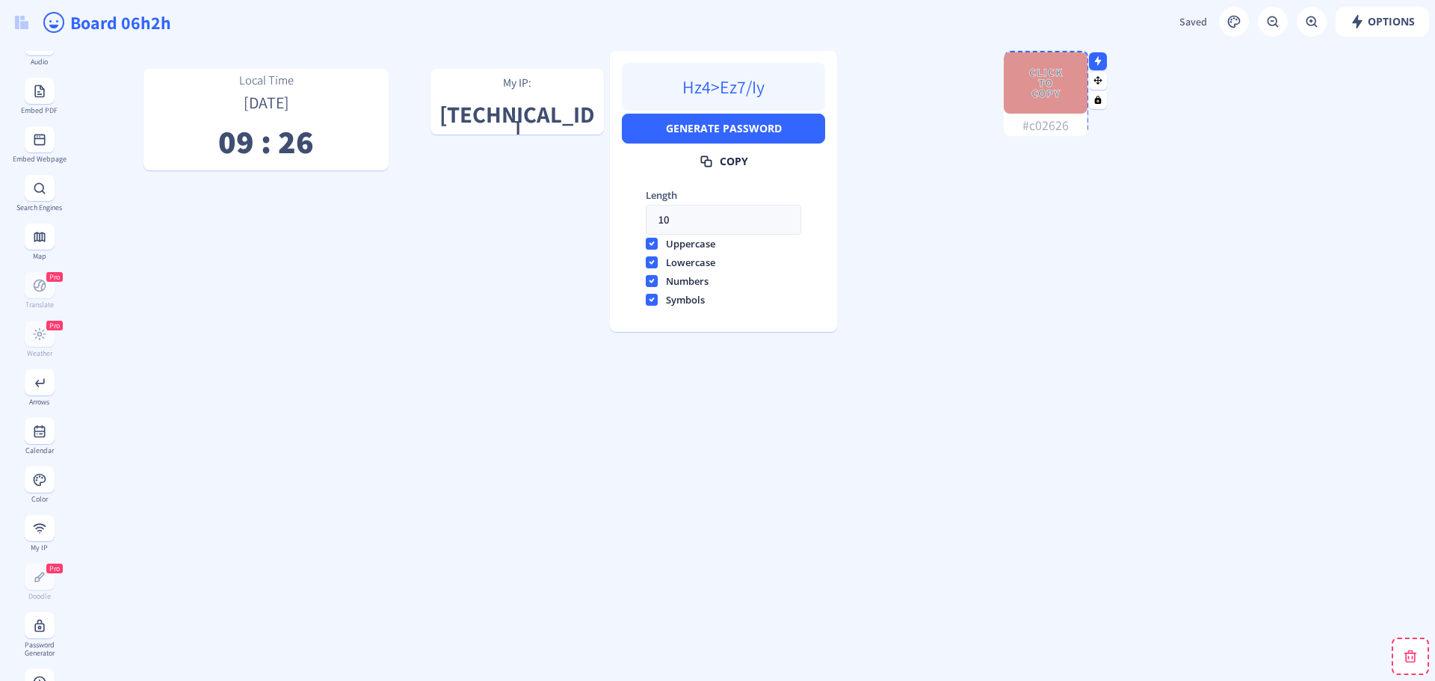
drag, startPoint x: 901, startPoint y: 78, endPoint x: 1061, endPoint y: 80, distance: 160.7
click at [1061, 80] on span "Click to copy" at bounding box center [1046, 82] width 42 height 31
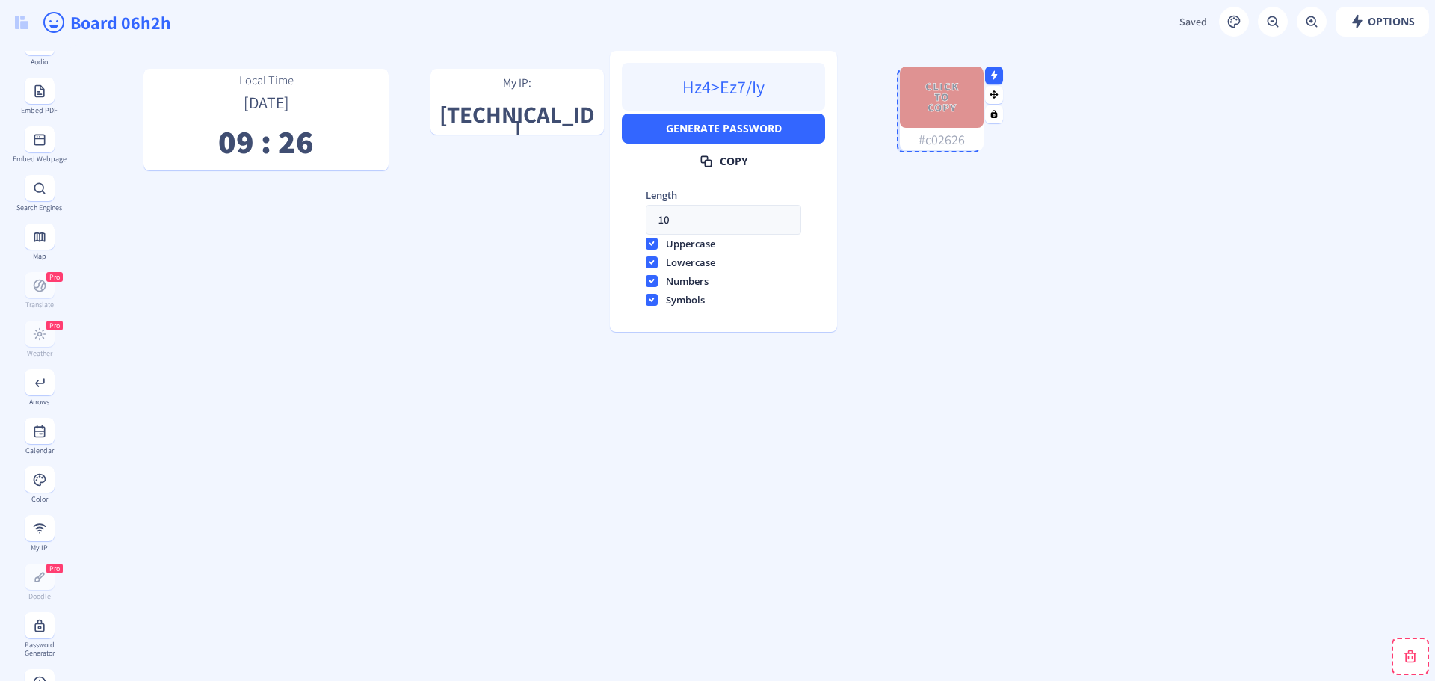
drag, startPoint x: 1033, startPoint y: 96, endPoint x: 934, endPoint y: 120, distance: 101.3
click at [934, 120] on div "Click to copy" at bounding box center [942, 97] width 84 height 61
click at [948, 96] on span "Click to copy" at bounding box center [939, 99] width 42 height 31
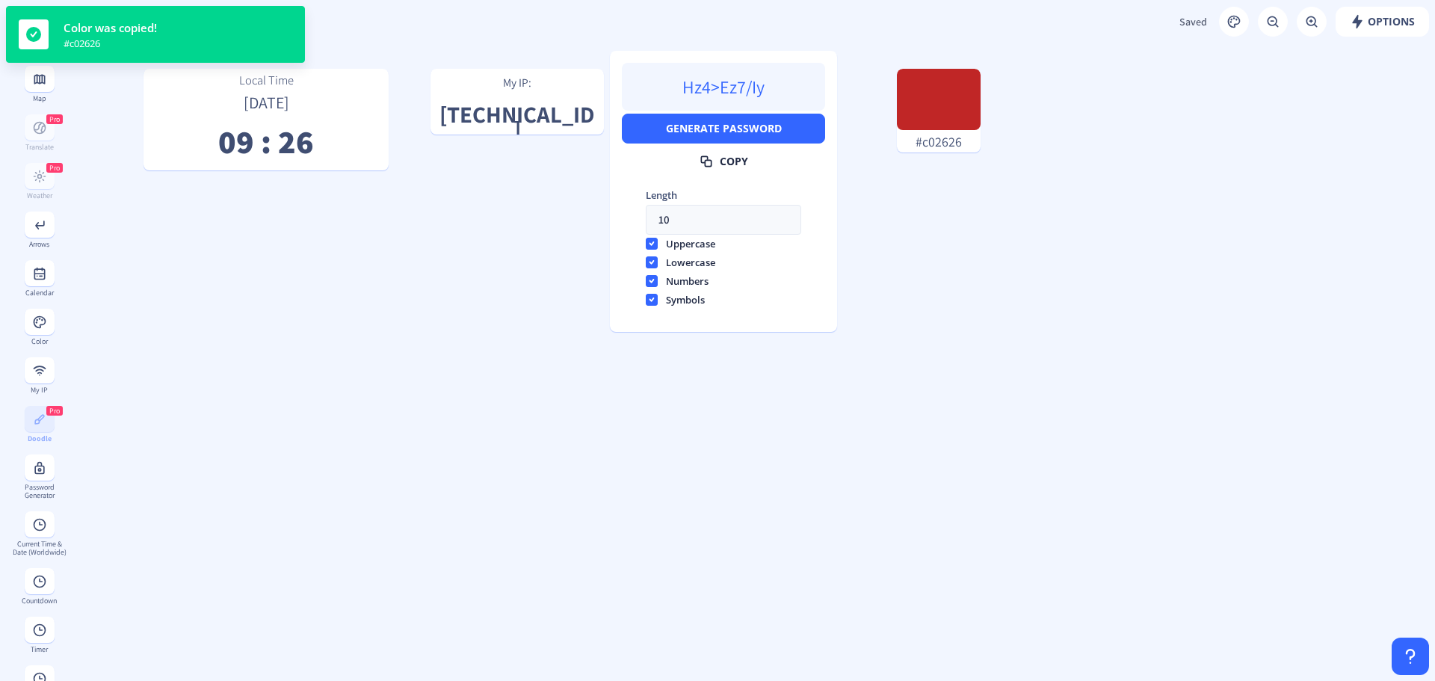
scroll to position [589, 0]
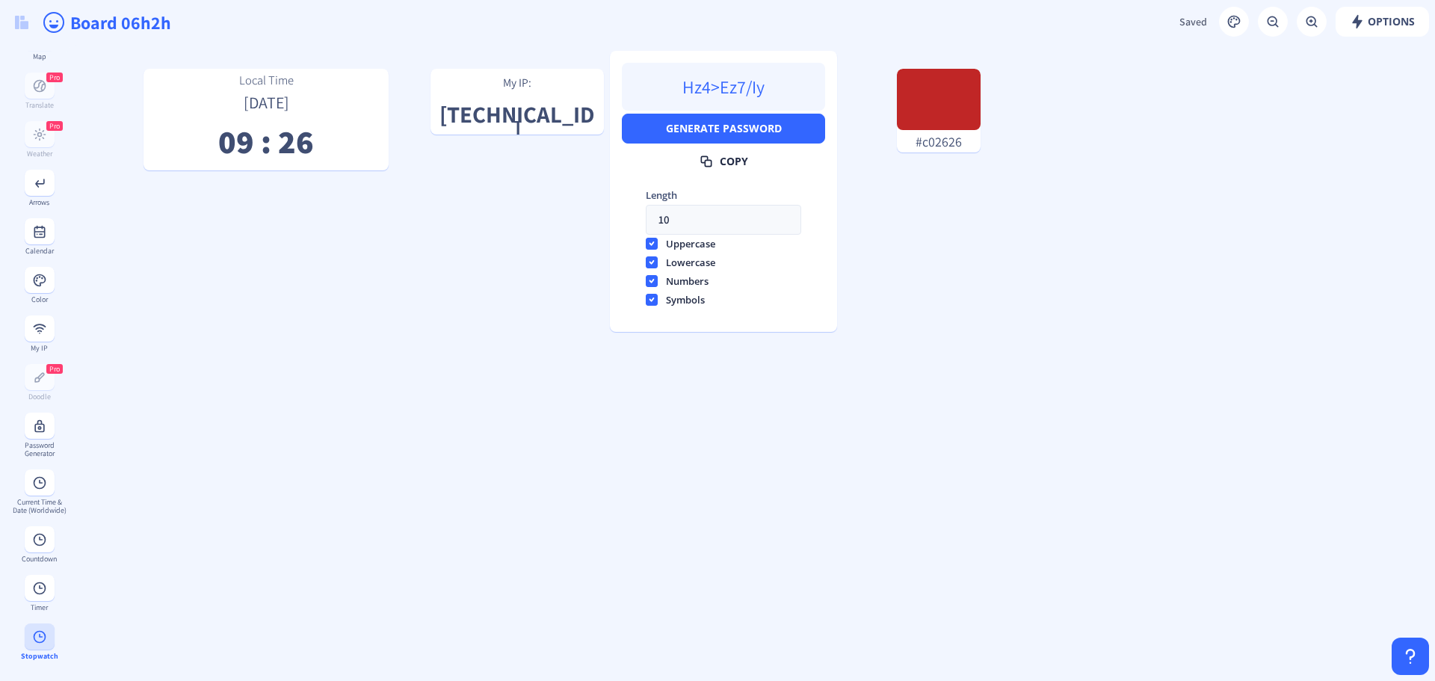
click at [45, 635] on button at bounding box center [40, 636] width 30 height 26
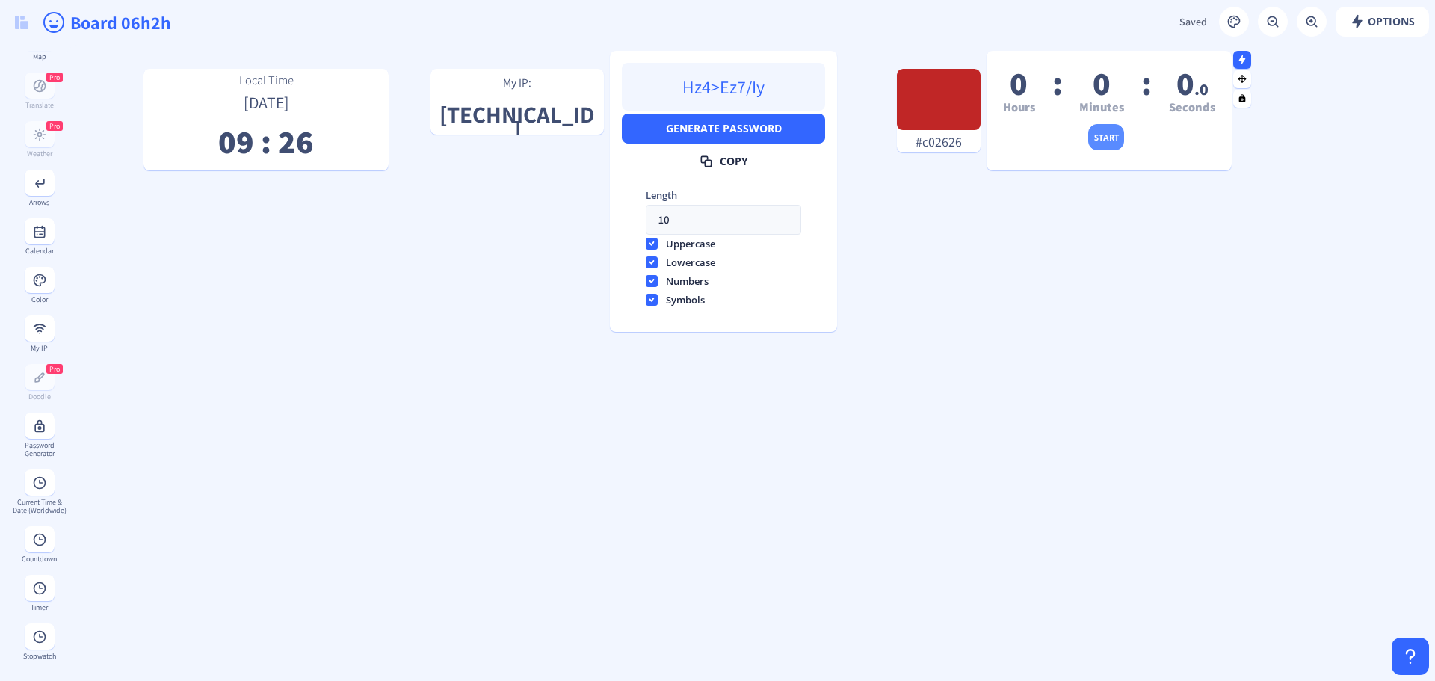
click at [1114, 135] on button "start" at bounding box center [1106, 137] width 37 height 26
click at [1151, 132] on button "pause" at bounding box center [1153, 137] width 38 height 26
click at [1053, 143] on button "reset" at bounding box center [1054, 137] width 35 height 26
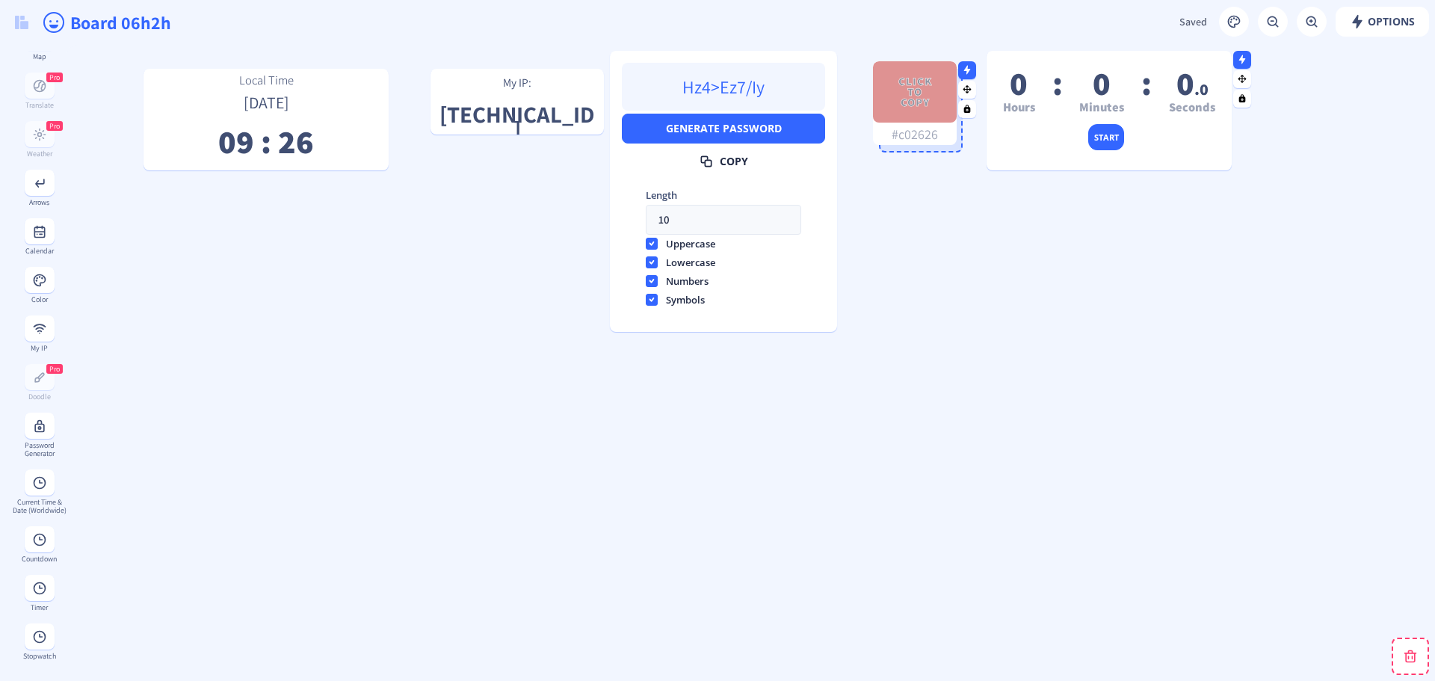
drag, startPoint x: 949, startPoint y: 130, endPoint x: 923, endPoint y: 120, distance: 27.9
click at [923, 120] on div "Click to copy #c02626" at bounding box center [915, 103] width 84 height 84
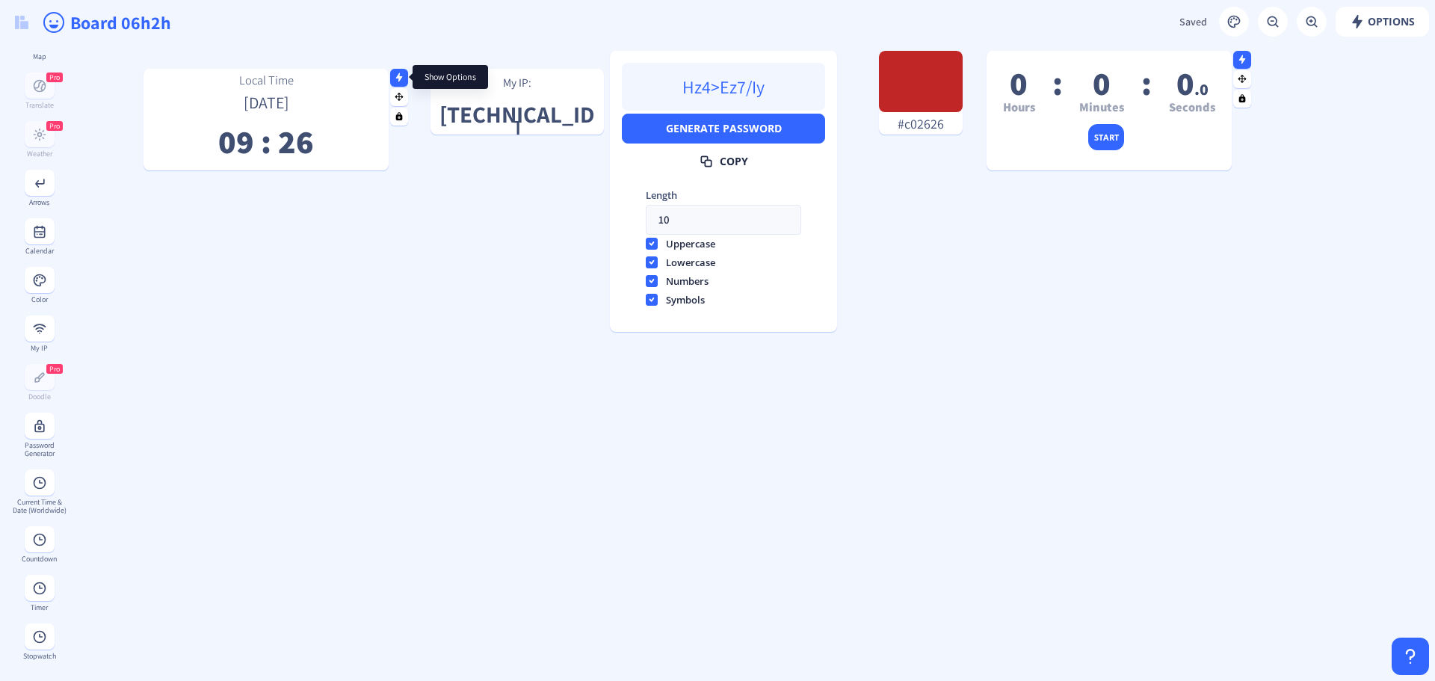
click at [404, 70] on nb-icon at bounding box center [399, 77] width 15 height 15
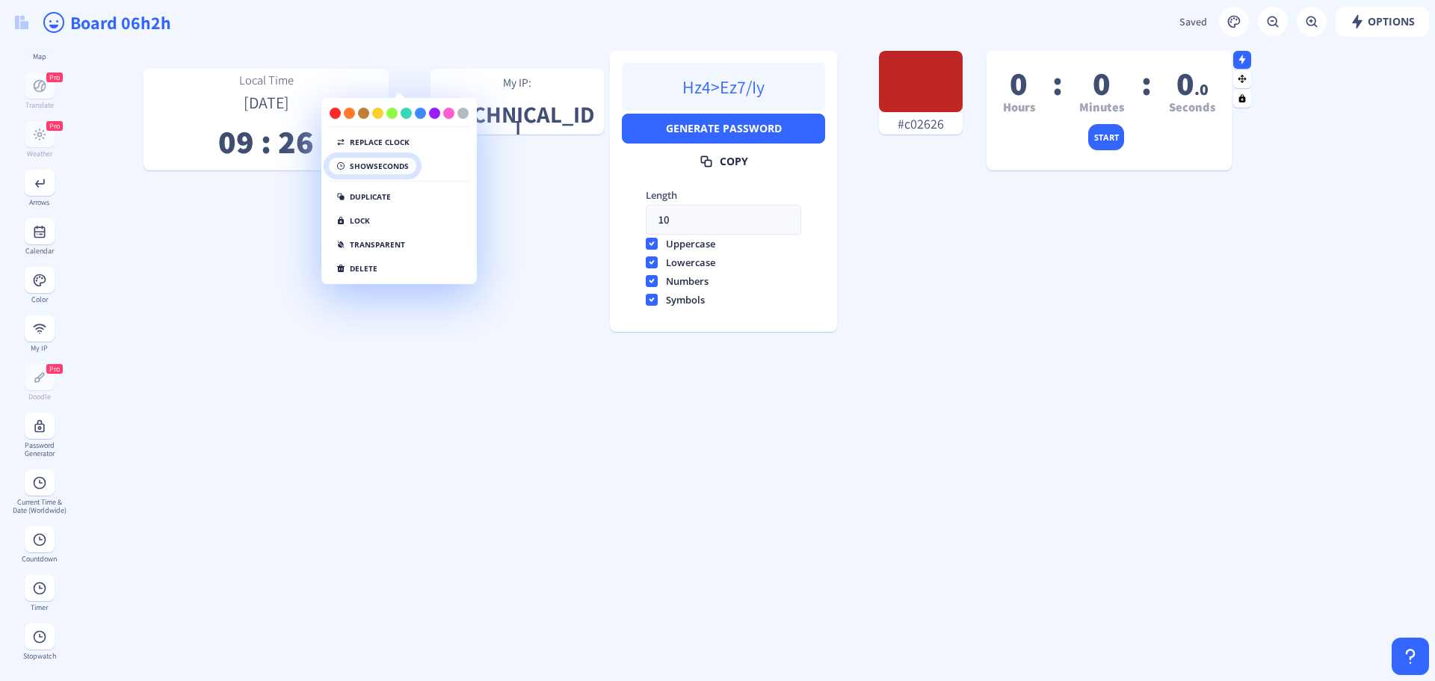
click at [401, 169] on button "show seconds" at bounding box center [372, 166] width 89 height 18
click at [401, 143] on button "replace clock" at bounding box center [373, 142] width 90 height 18
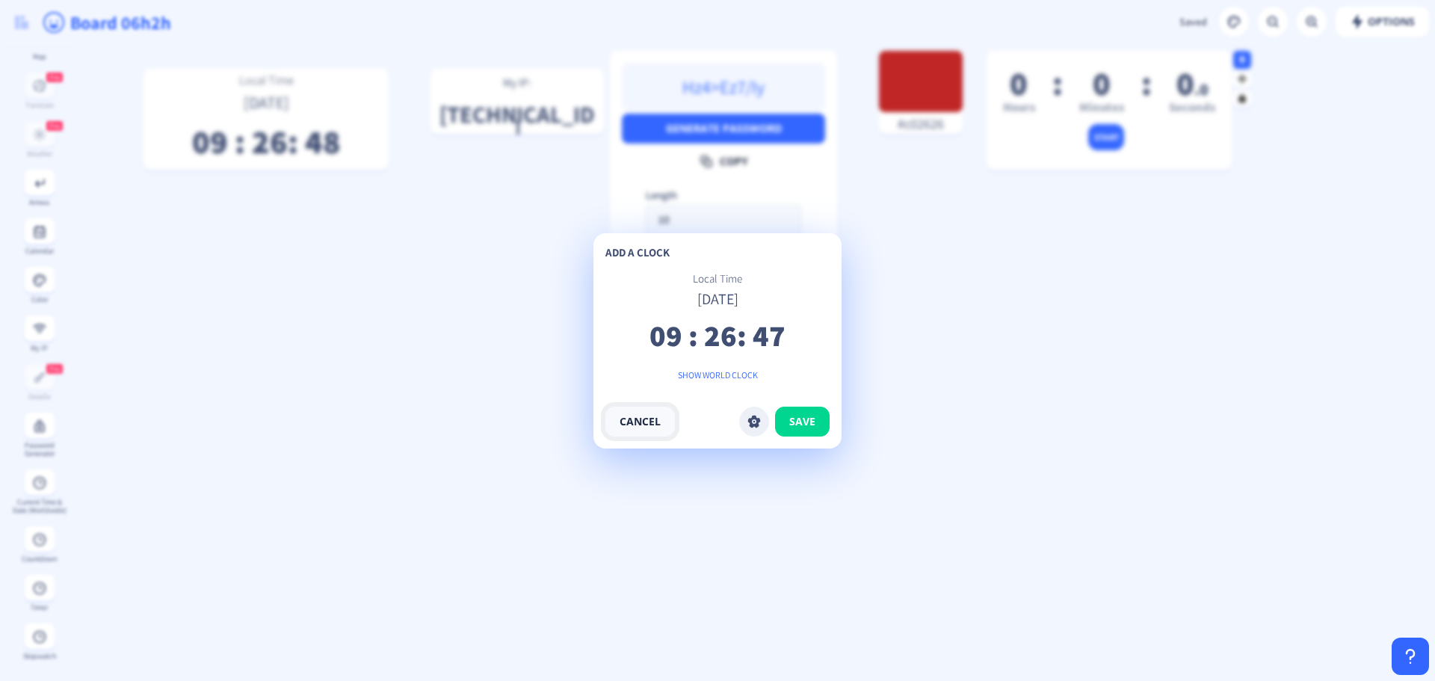
click at [638, 426] on button "cancel" at bounding box center [640, 422] width 70 height 30
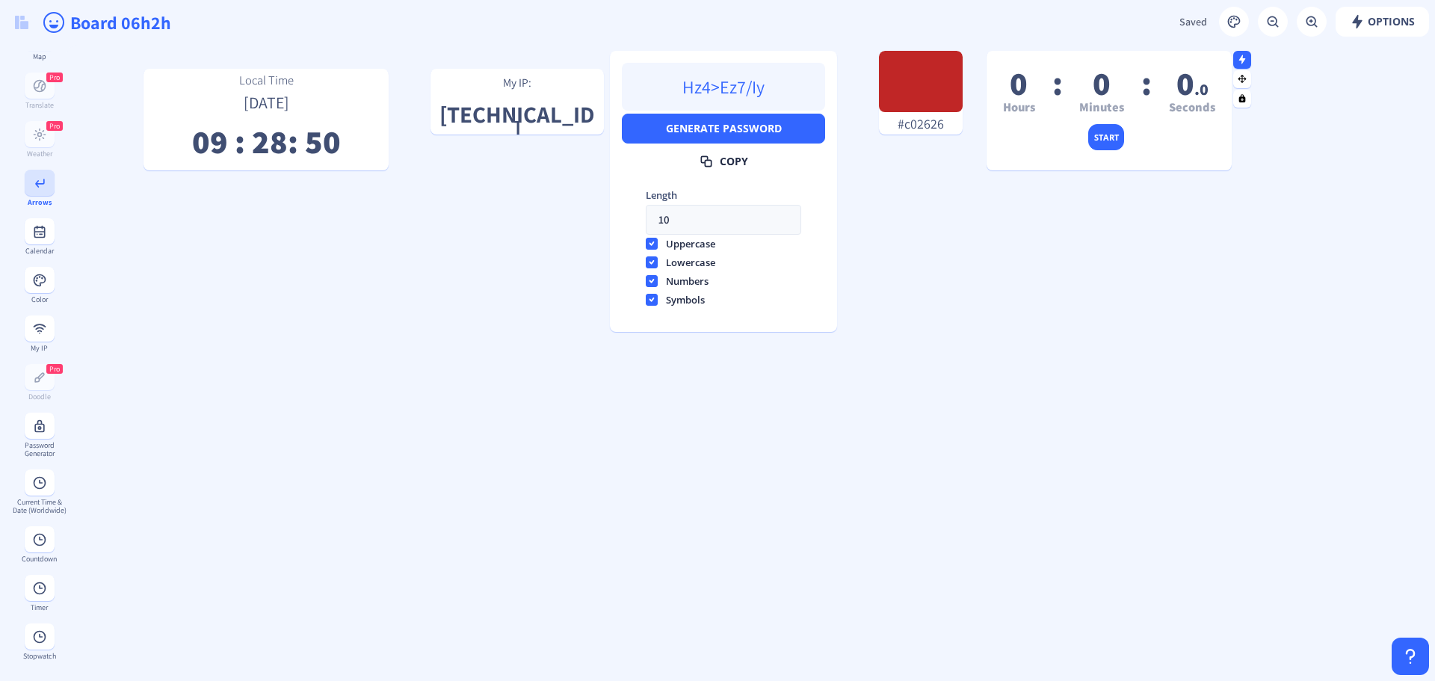
click at [46, 175] on button at bounding box center [40, 183] width 30 height 26
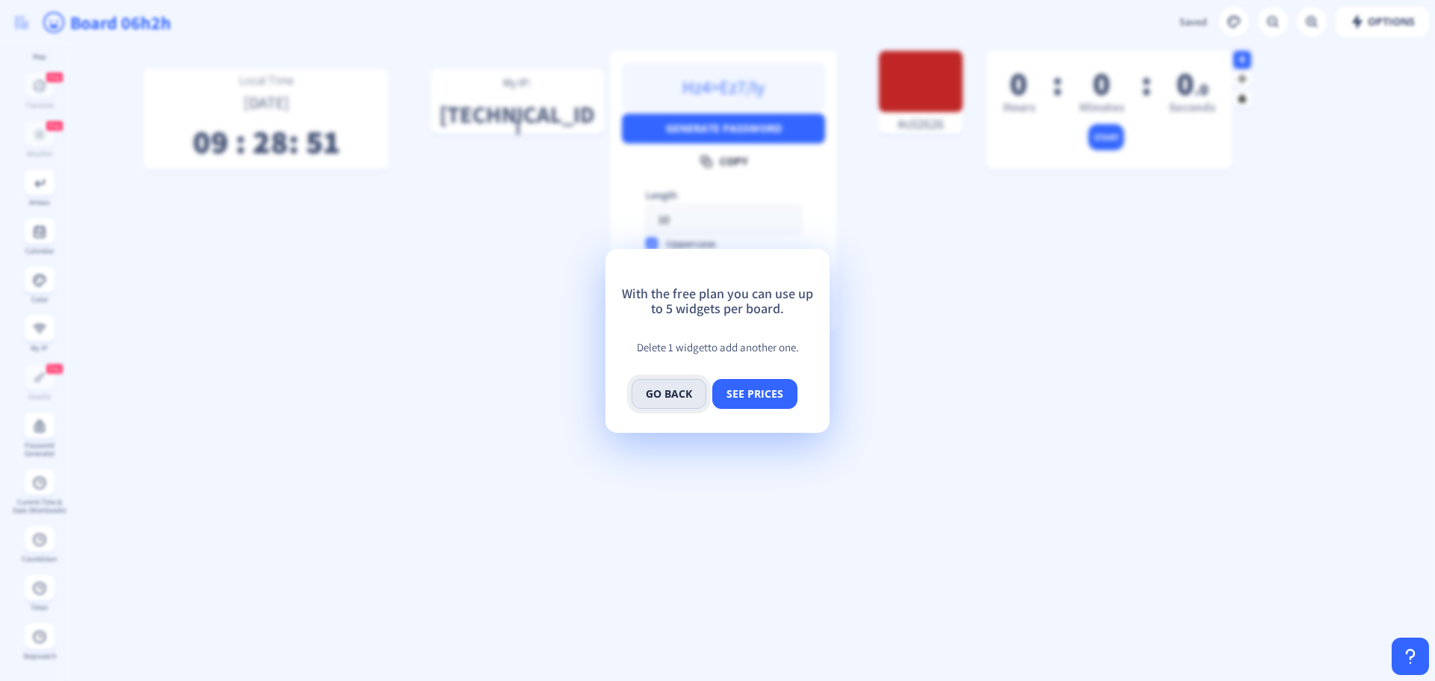
click at [676, 398] on button "go back" at bounding box center [669, 394] width 75 height 30
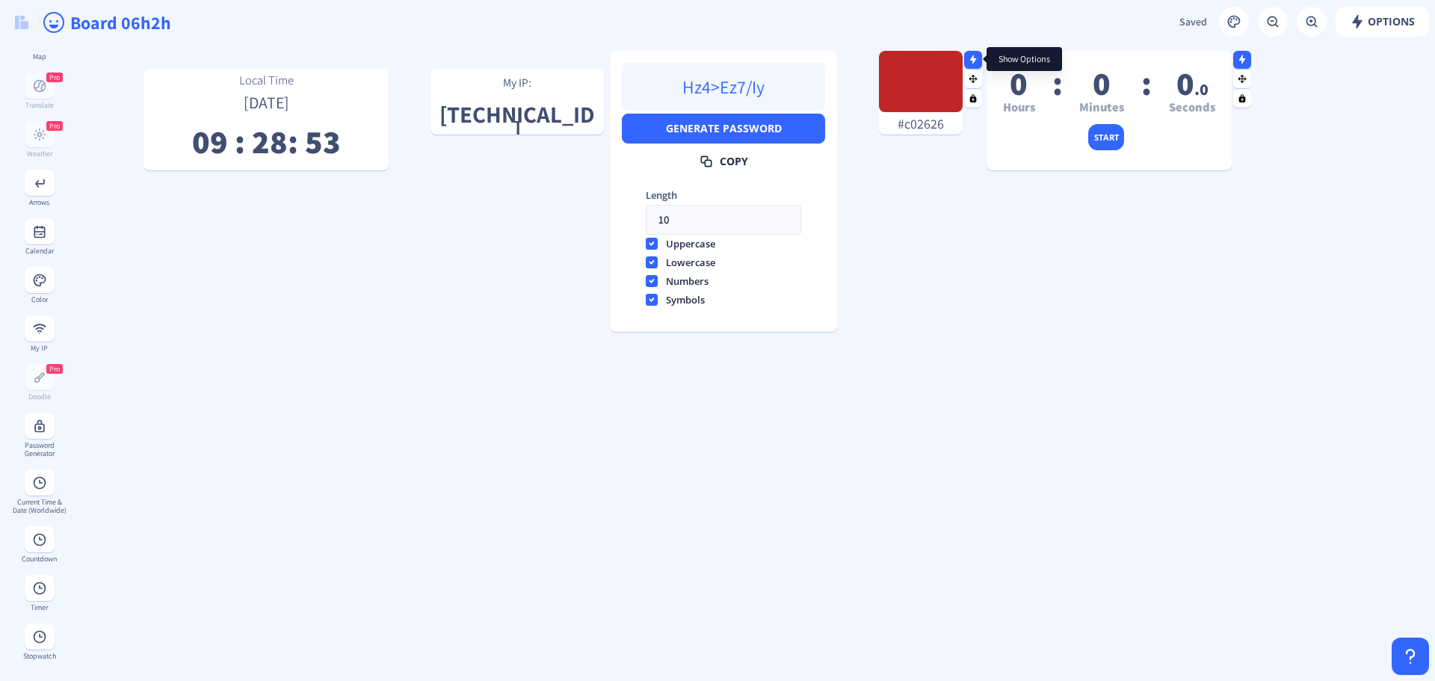
click at [977, 55] on rect at bounding box center [974, 60] width 10 height 10
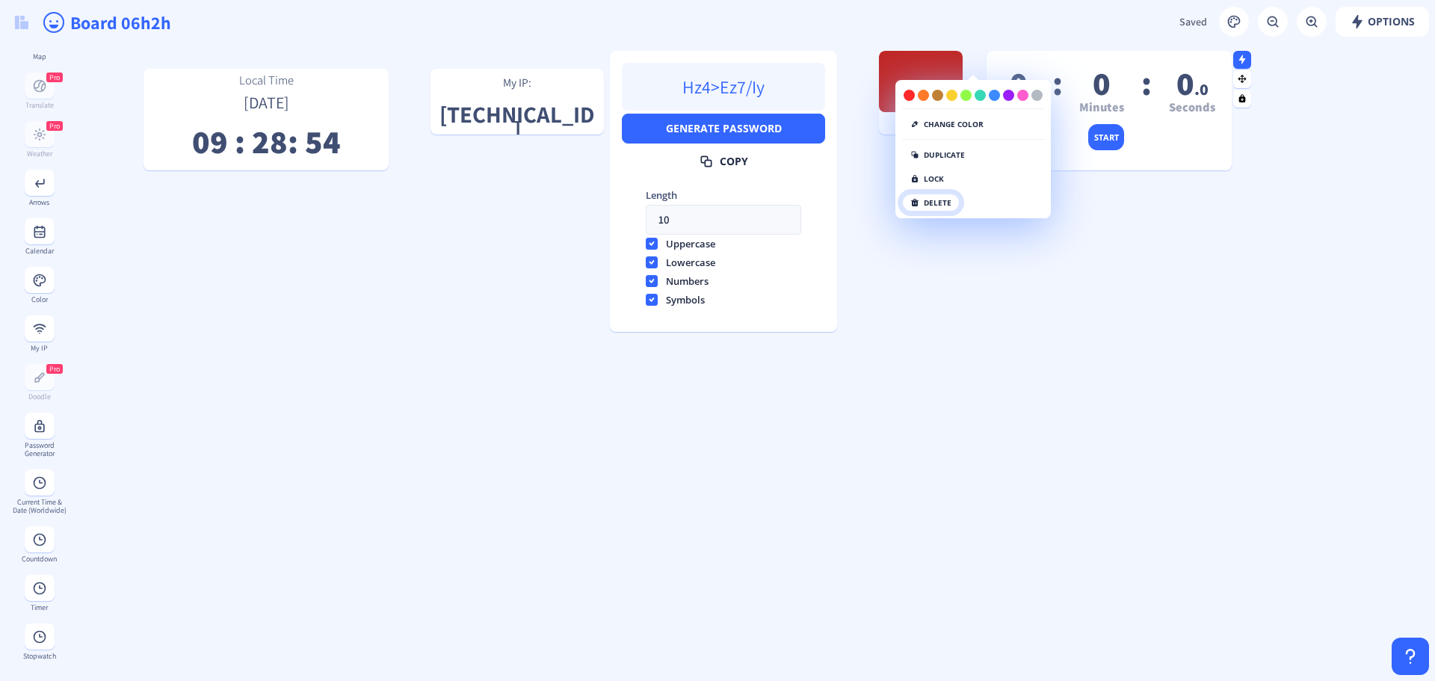
click at [951, 205] on button "delete" at bounding box center [931, 203] width 58 height 18
click at [951, 205] on button "click again" at bounding box center [940, 203] width 77 height 18
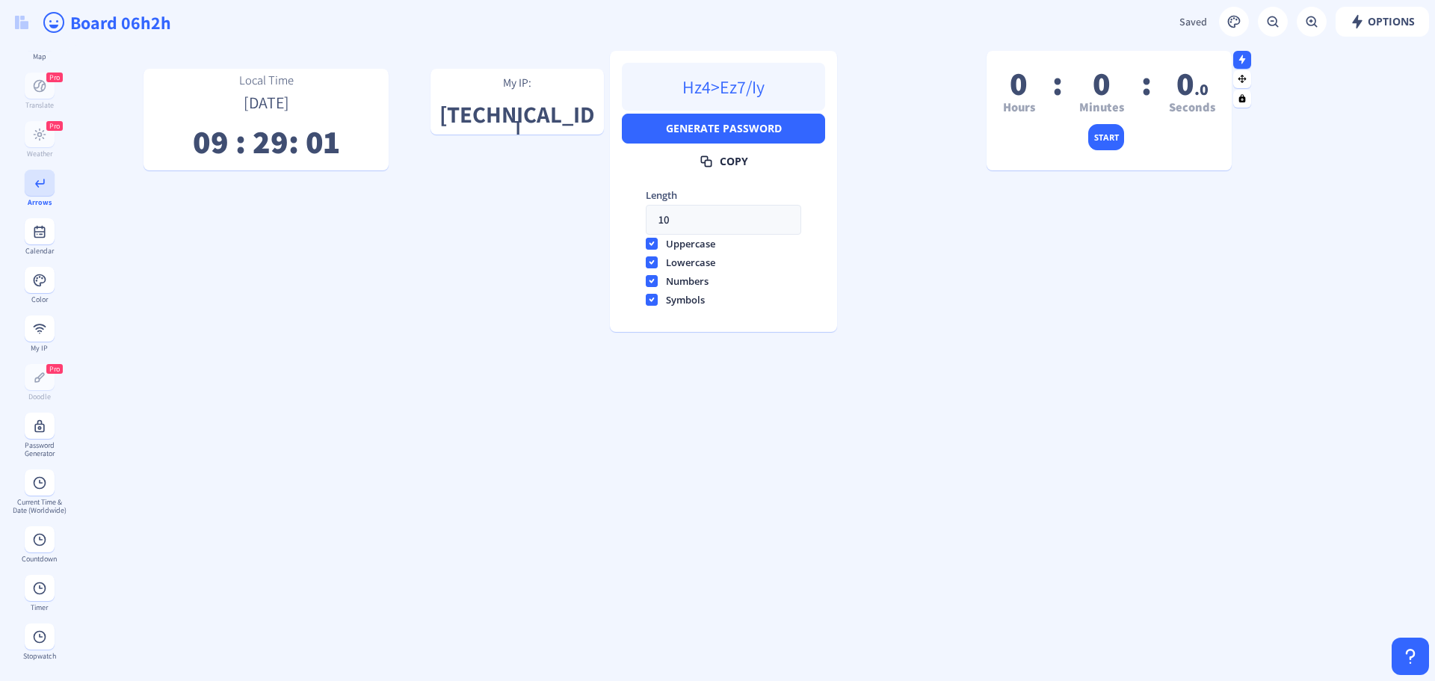
click at [31, 185] on button at bounding box center [40, 183] width 30 height 26
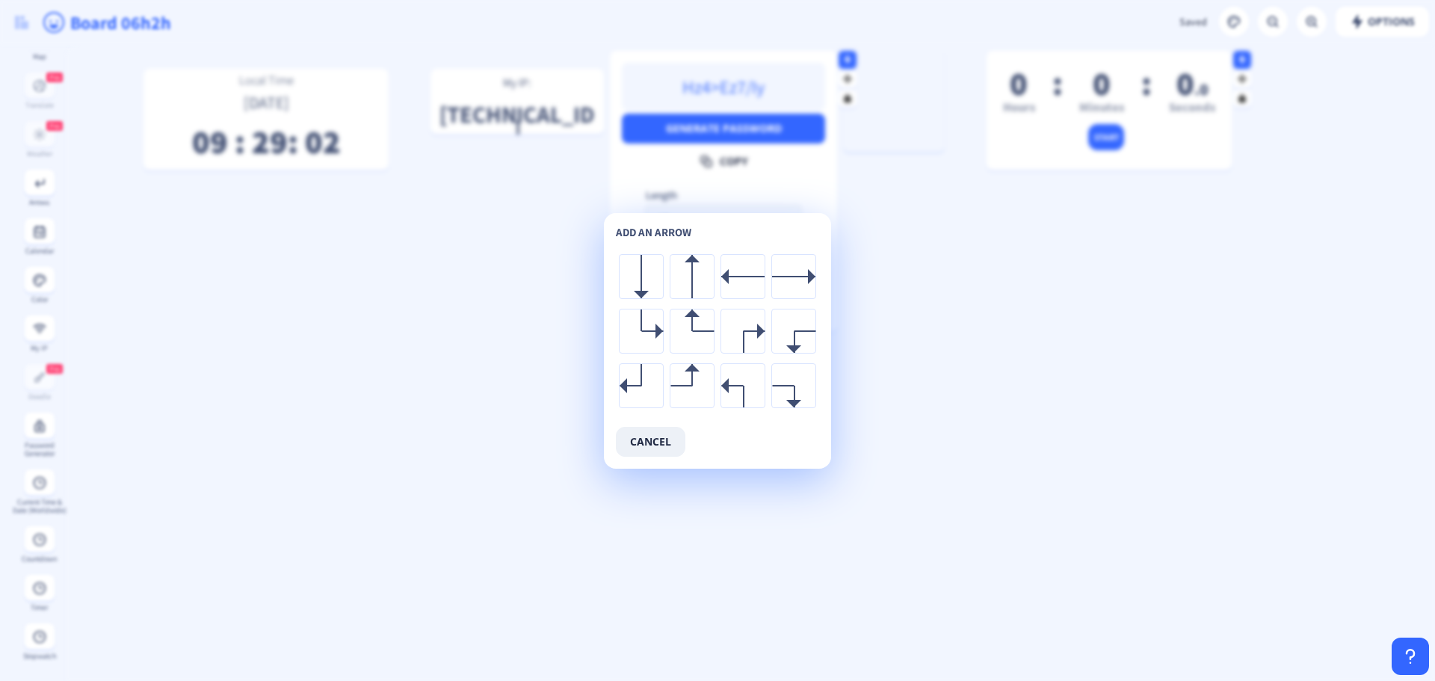
click at [649, 280] on div at bounding box center [641, 276] width 43 height 43
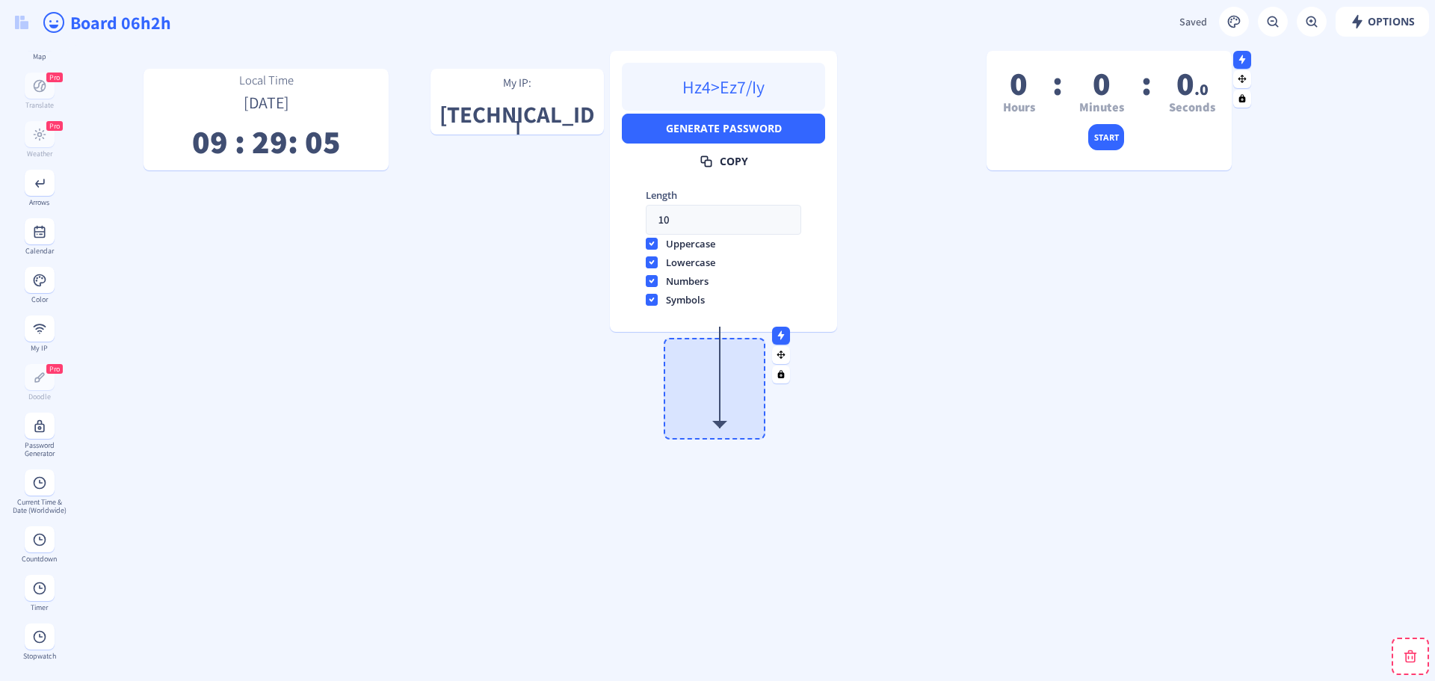
drag, startPoint x: 892, startPoint y: 120, endPoint x: 717, endPoint y: 396, distance: 326.2
click at [717, 396] on div at bounding box center [720, 378] width 102 height 102
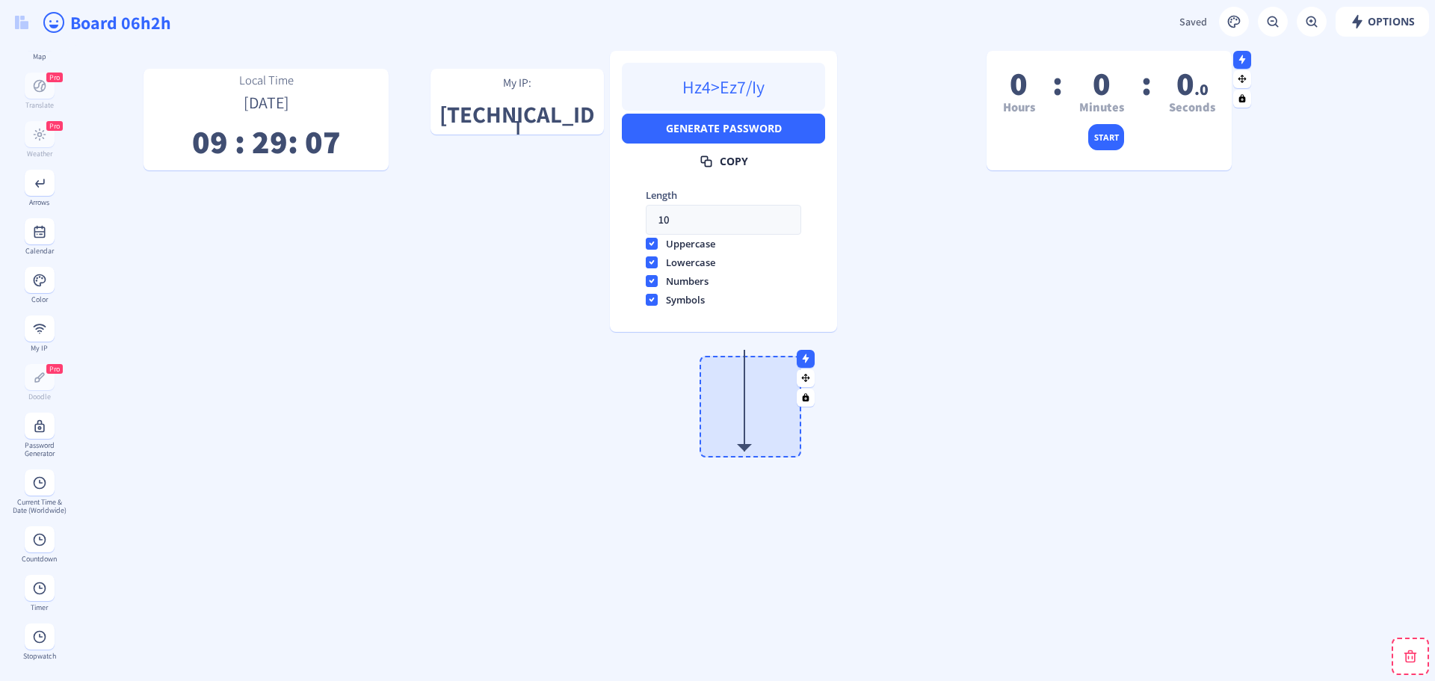
drag, startPoint x: 709, startPoint y: 383, endPoint x: 738, endPoint y: 391, distance: 31.0
click at [738, 391] on div at bounding box center [745, 401] width 102 height 102
click at [735, 380] on div at bounding box center [748, 401] width 102 height 102
drag, startPoint x: 737, startPoint y: 416, endPoint x: 716, endPoint y: 396, distance: 29.1
click at [716, 396] on div at bounding box center [730, 387] width 102 height 102
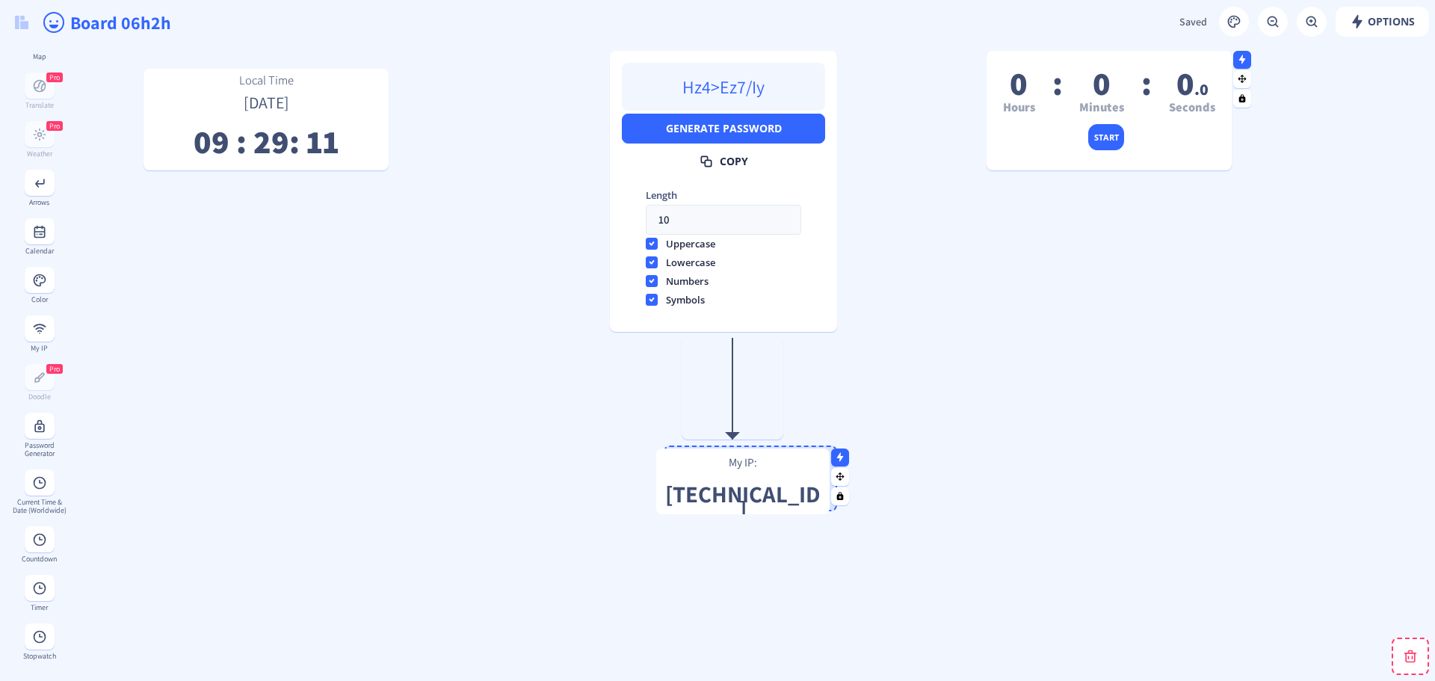
drag, startPoint x: 522, startPoint y: 87, endPoint x: 748, endPoint y: 463, distance: 438.5
click at [748, 463] on p "My IP:" at bounding box center [742, 461] width 173 height 15
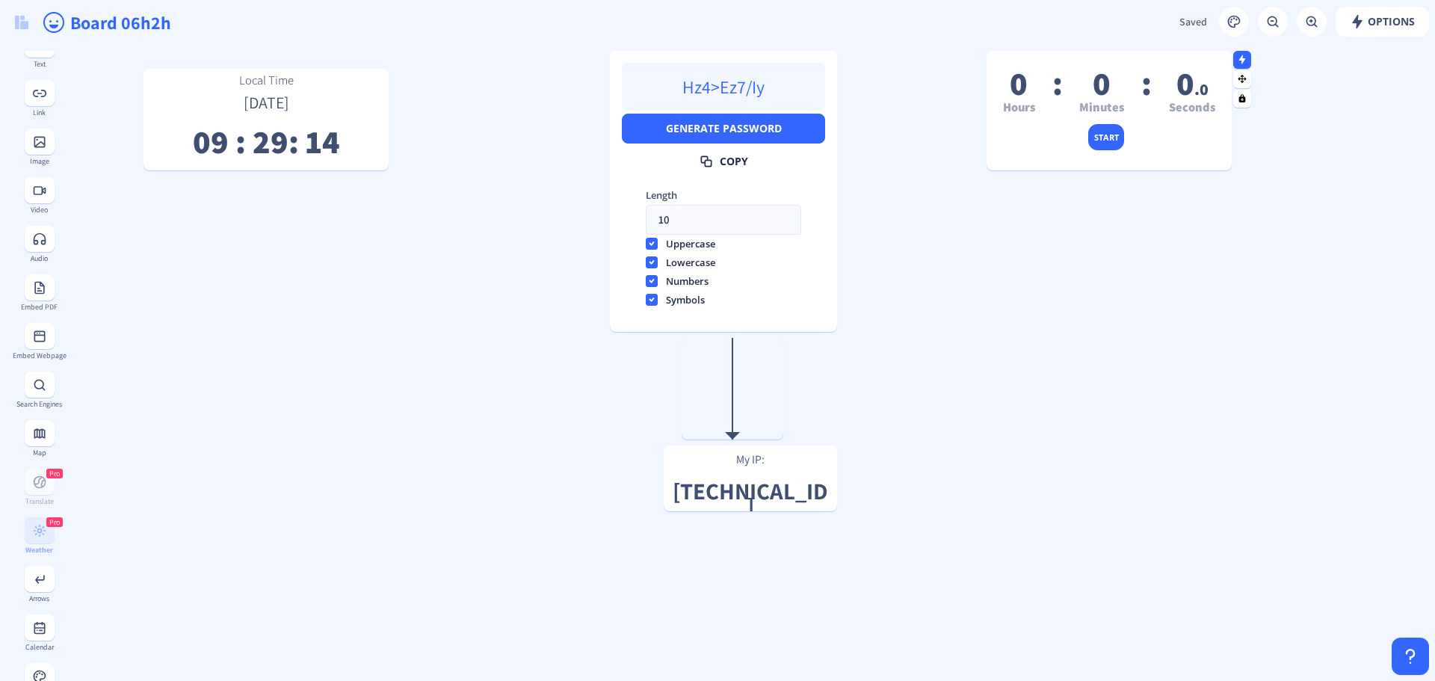
scroll to position [0, 0]
click at [153, 30] on input "Board 06h2h" at bounding box center [427, 22] width 717 height 45
click at [21, 19] on img at bounding box center [21, 22] width 13 height 13
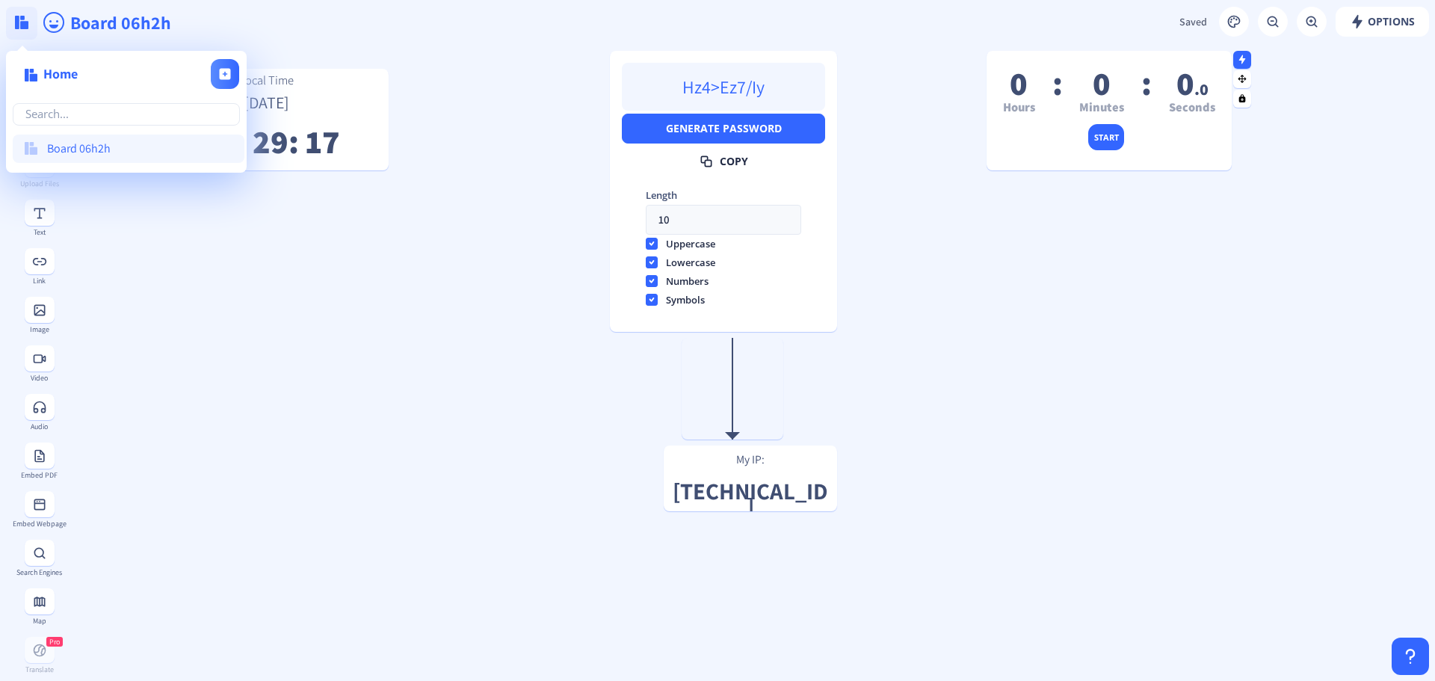
click at [21, 19] on img at bounding box center [21, 22] width 13 height 13
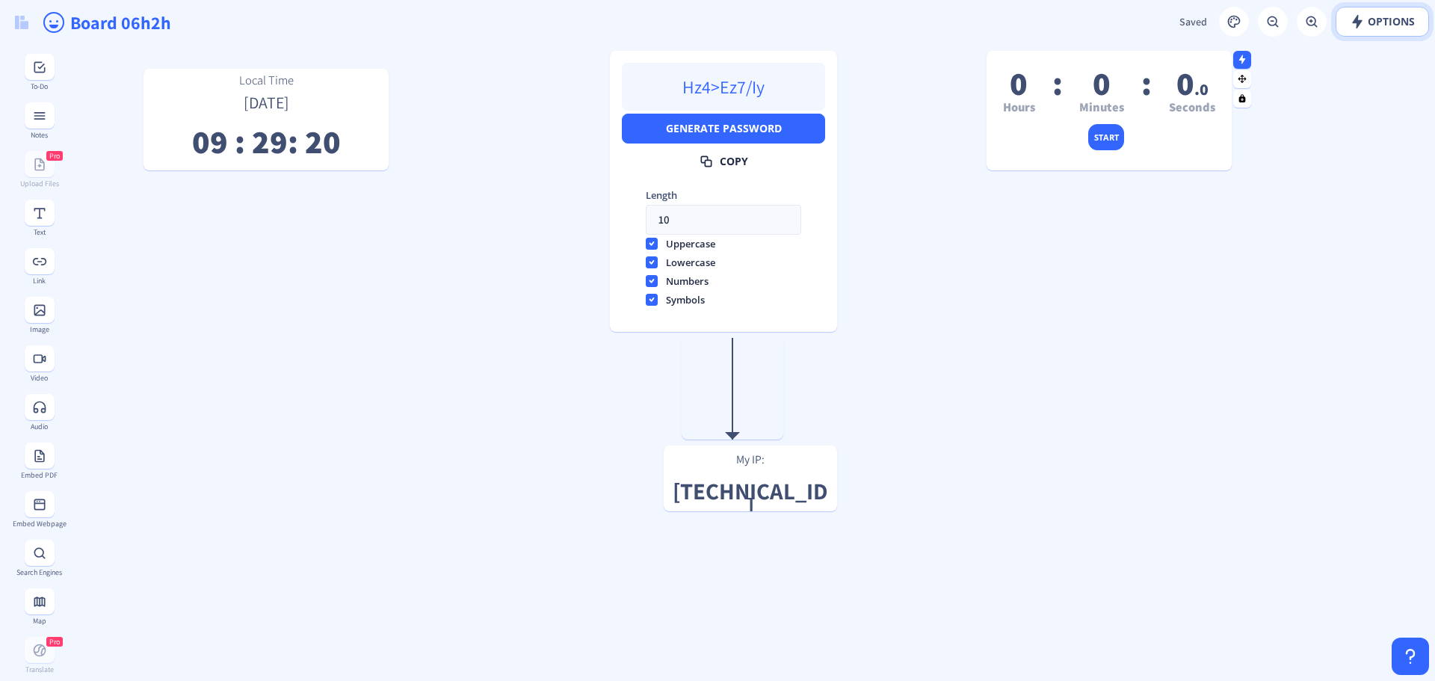
click at [1392, 22] on span "Options" at bounding box center [1382, 22] width 65 height 12
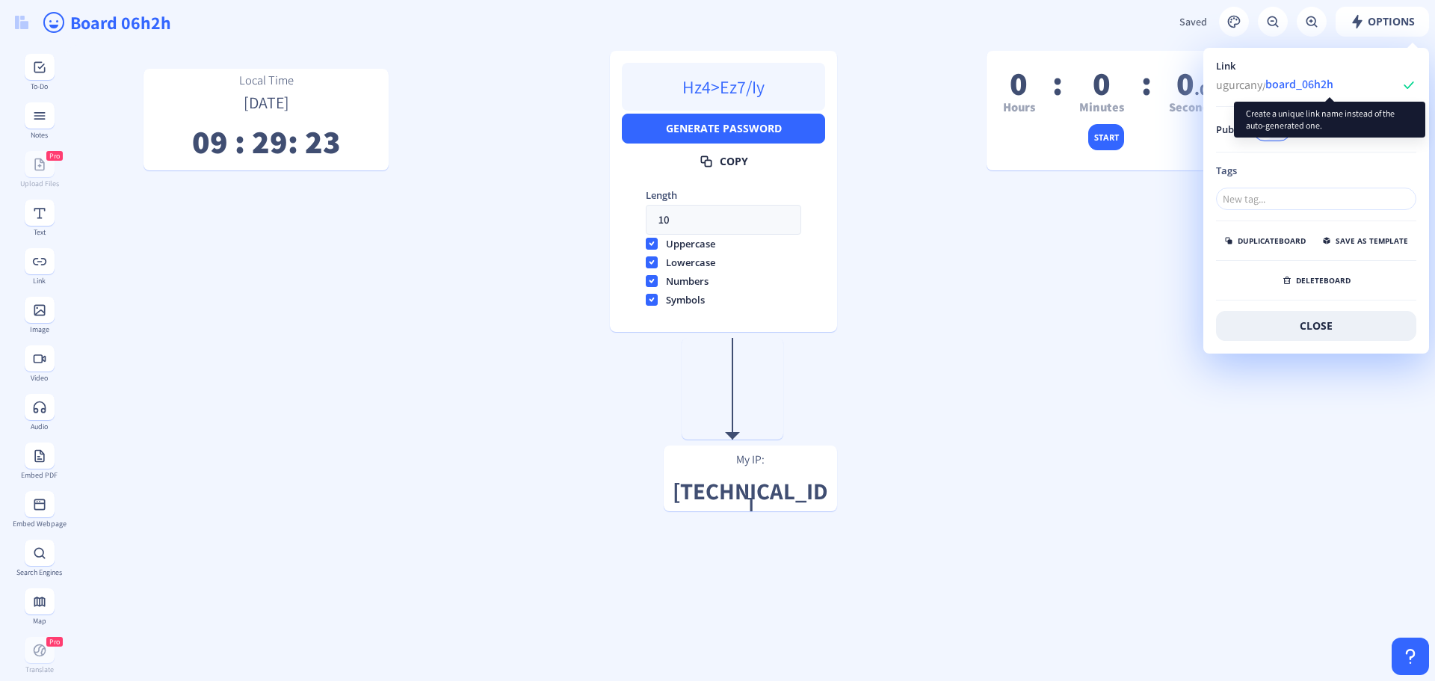
click at [1323, 88] on input "board_06h2h" at bounding box center [1332, 84] width 134 height 22
click at [1363, 88] on input "board_06h2h" at bounding box center [1332, 84] width 134 height 22
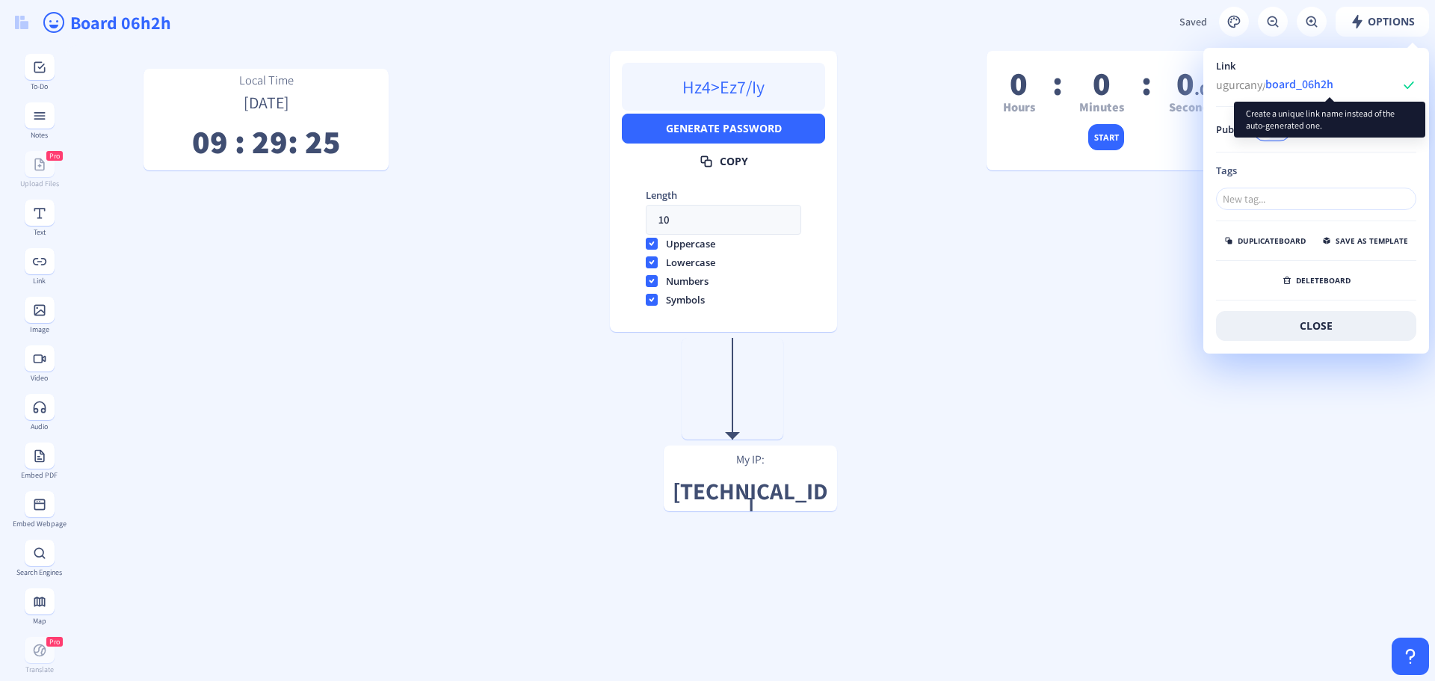
click at [1363, 88] on input "board_06h2h" at bounding box center [1332, 84] width 134 height 22
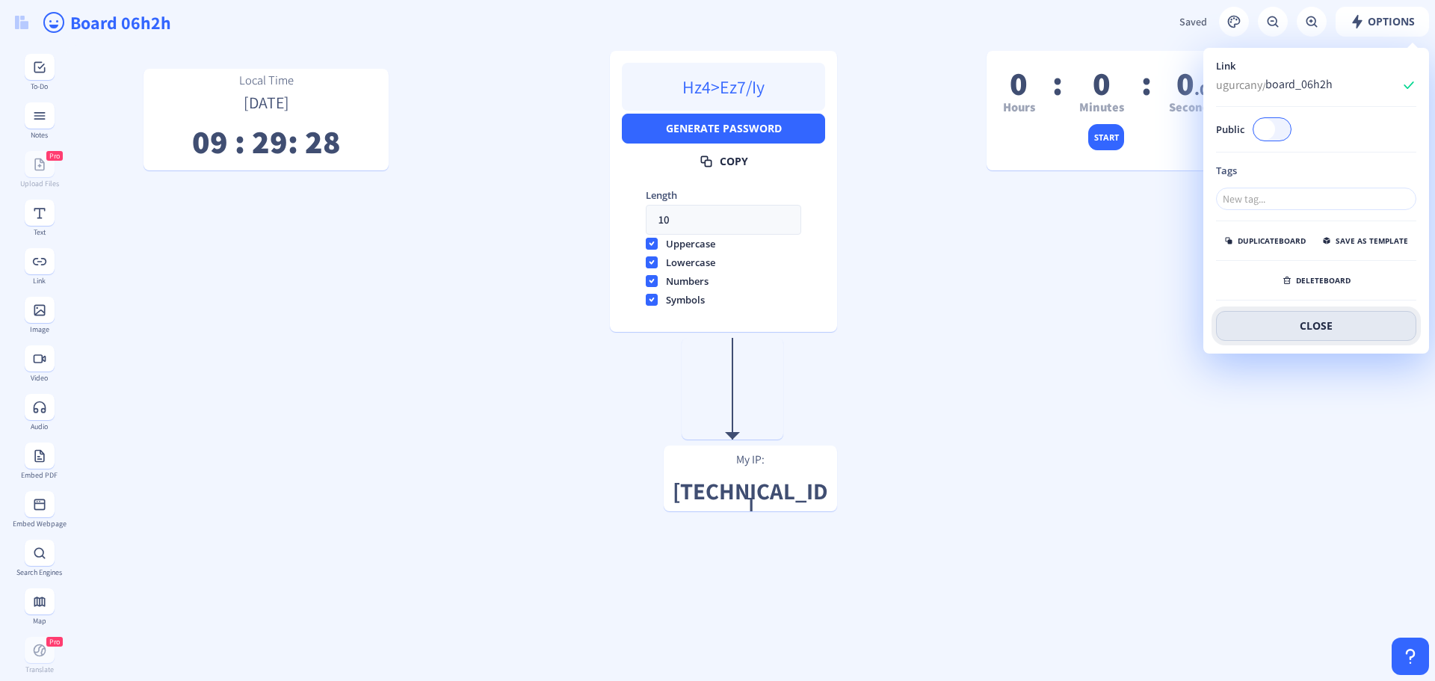
click at [1281, 325] on button "close" at bounding box center [1316, 326] width 200 height 30
